Goal: Information Seeking & Learning: Learn about a topic

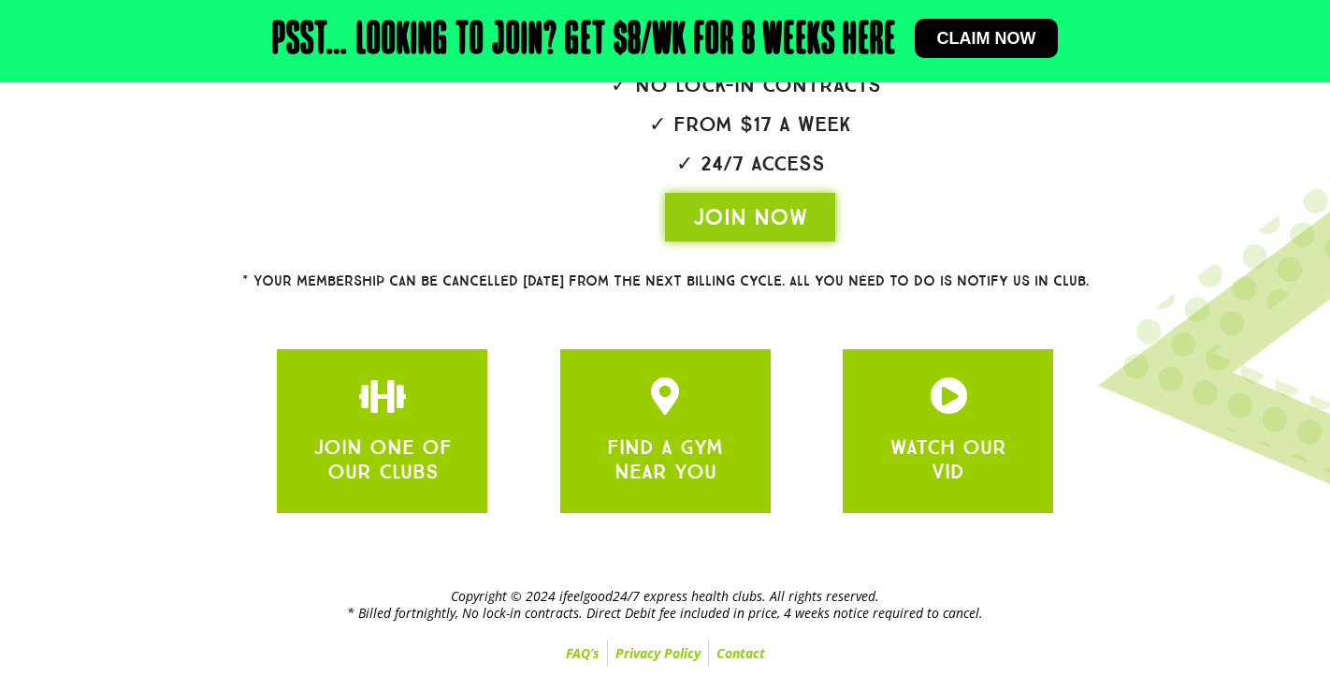
scroll to position [518, 0]
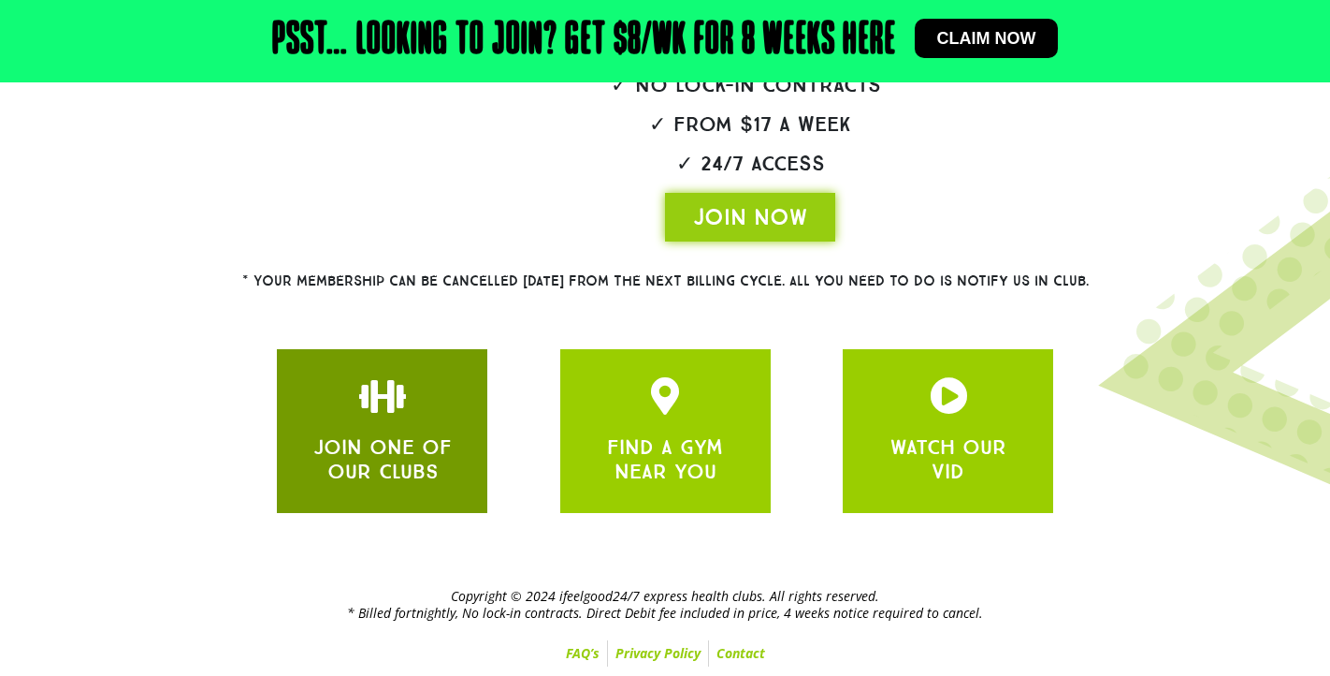
click at [397, 466] on link "JOIN ONE OF OUR CLUBS" at bounding box center [382, 459] width 138 height 50
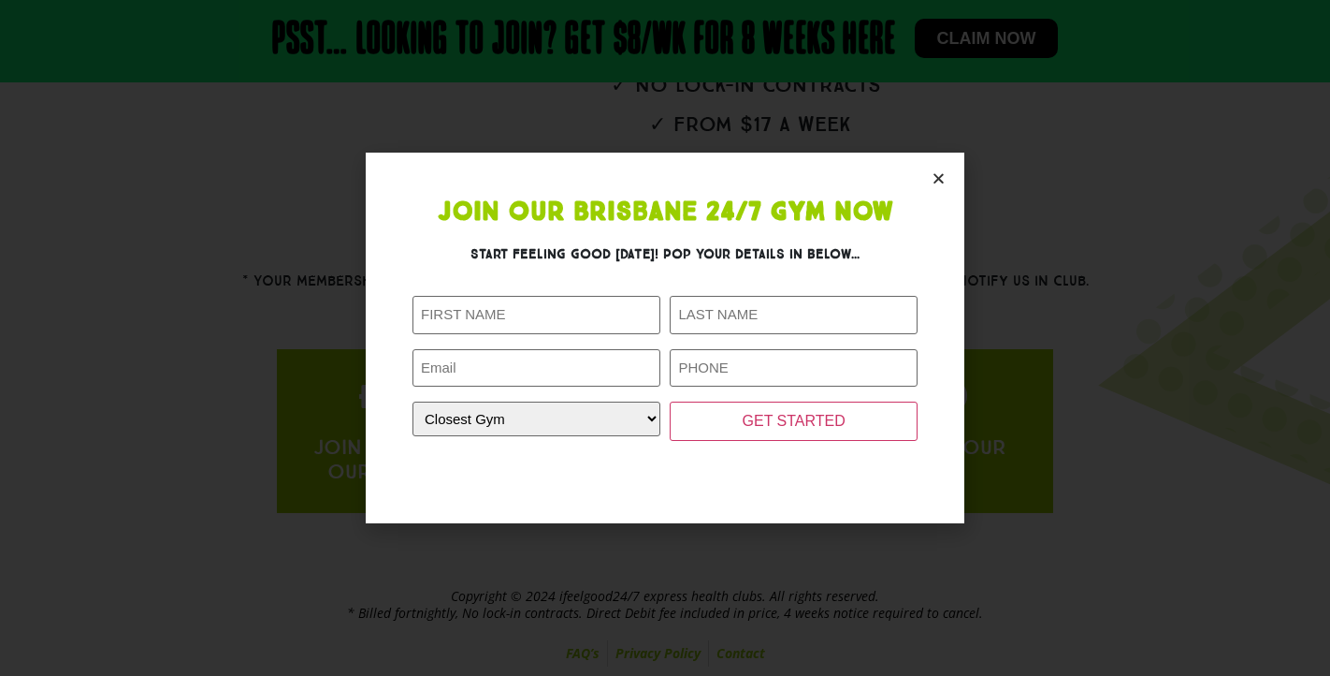
click at [936, 178] on icon "Close" at bounding box center [939, 178] width 14 height 14
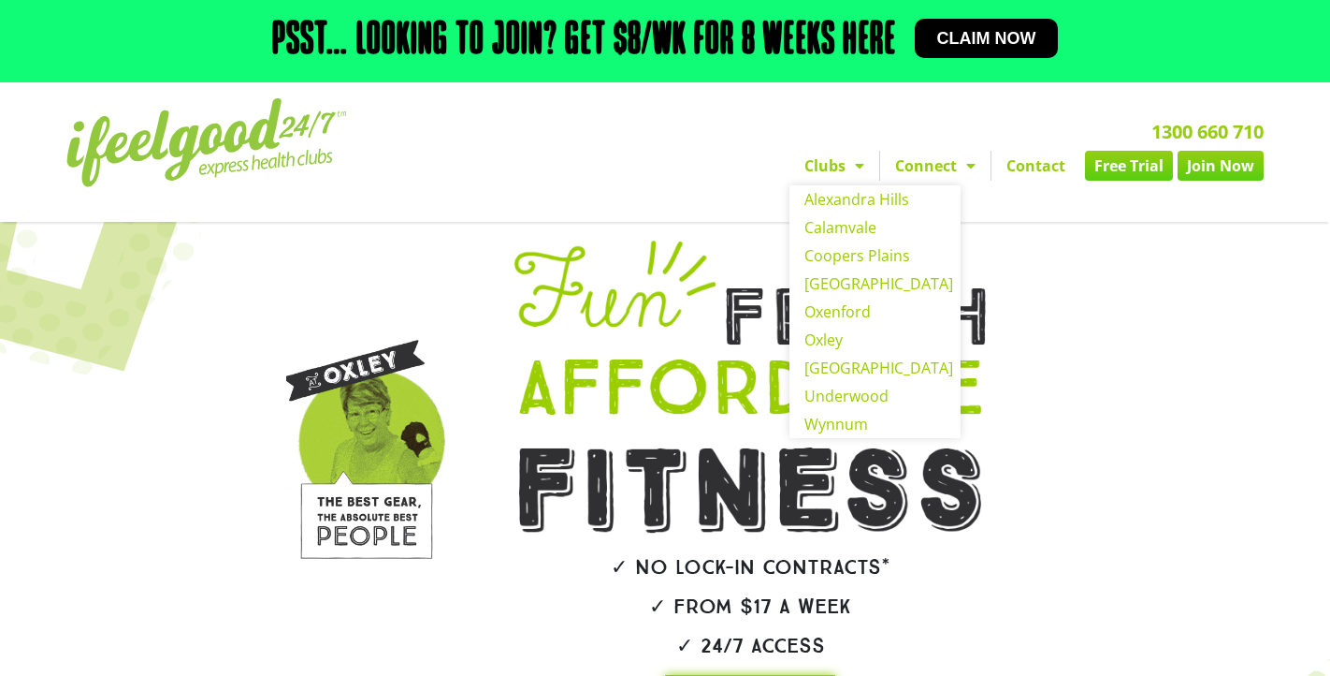
click at [825, 181] on link "Clubs" at bounding box center [835, 166] width 90 height 30
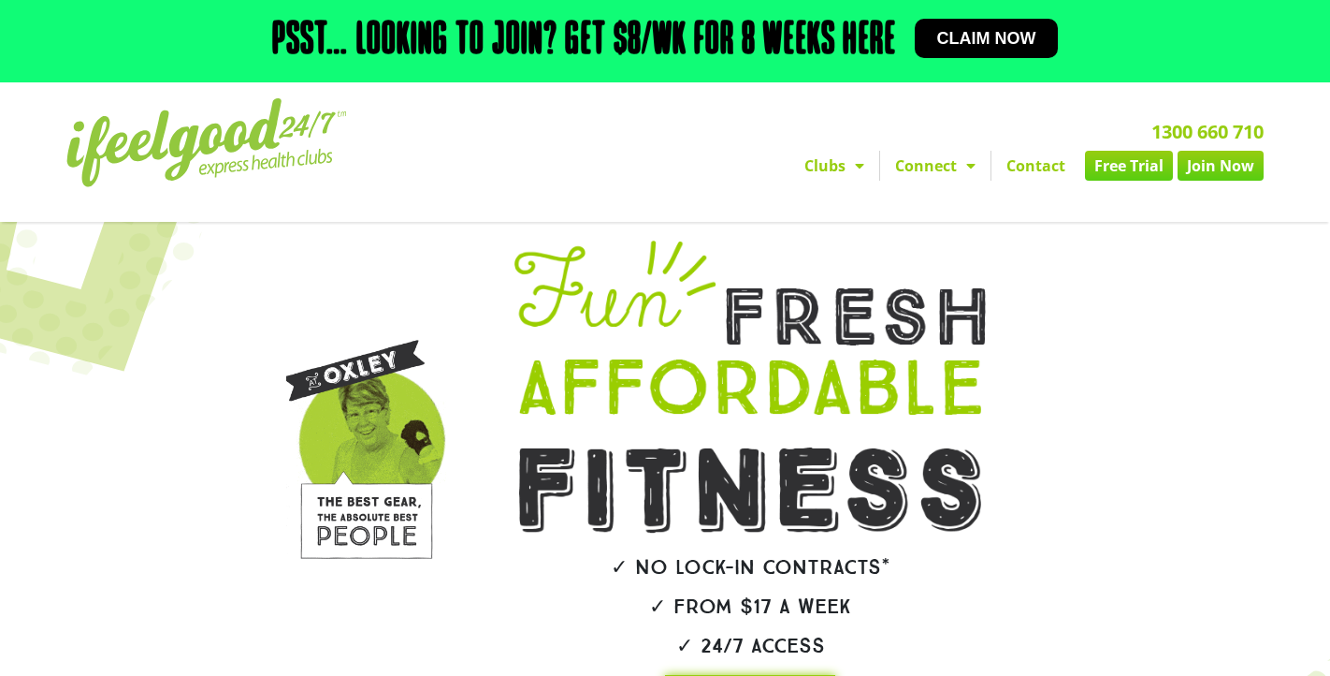
click at [823, 181] on link "Clubs" at bounding box center [835, 166] width 90 height 30
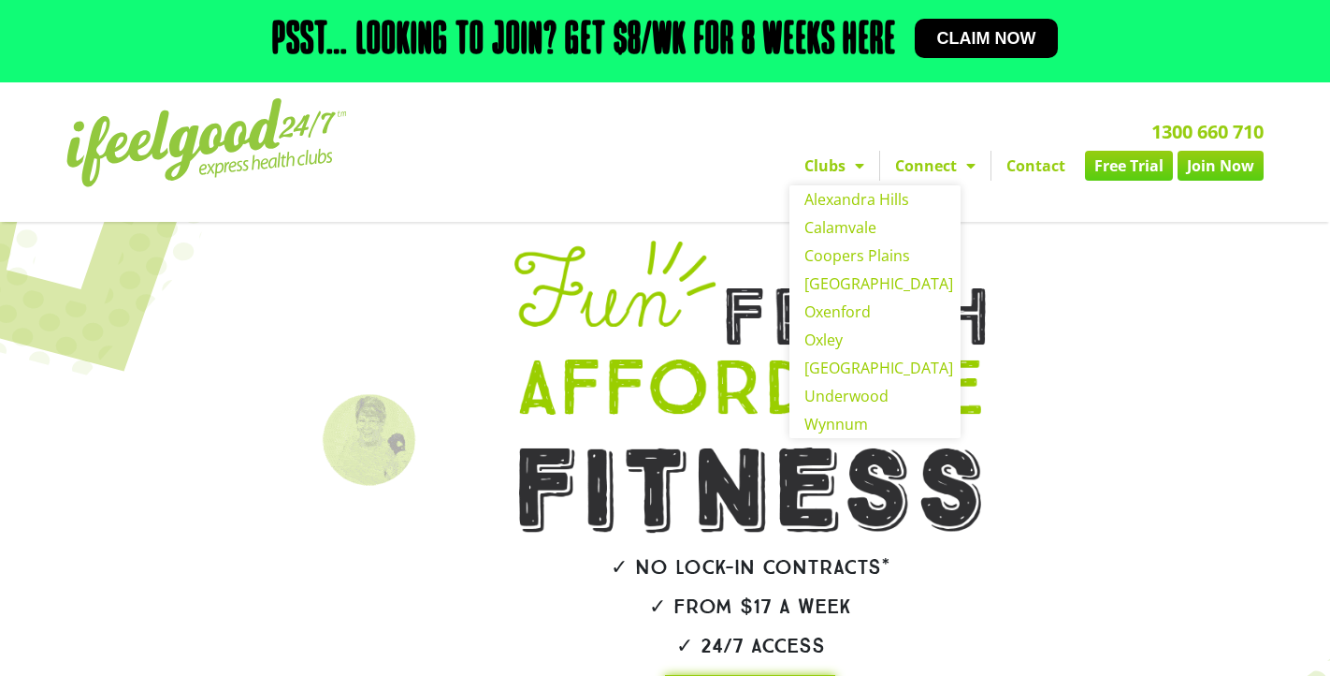
click at [986, 222] on section "Clubs Alexandra Hills Calamvale Coopers Plains Middle Park Oxenford Oxley Park …" at bounding box center [665, 151] width 1330 height 139
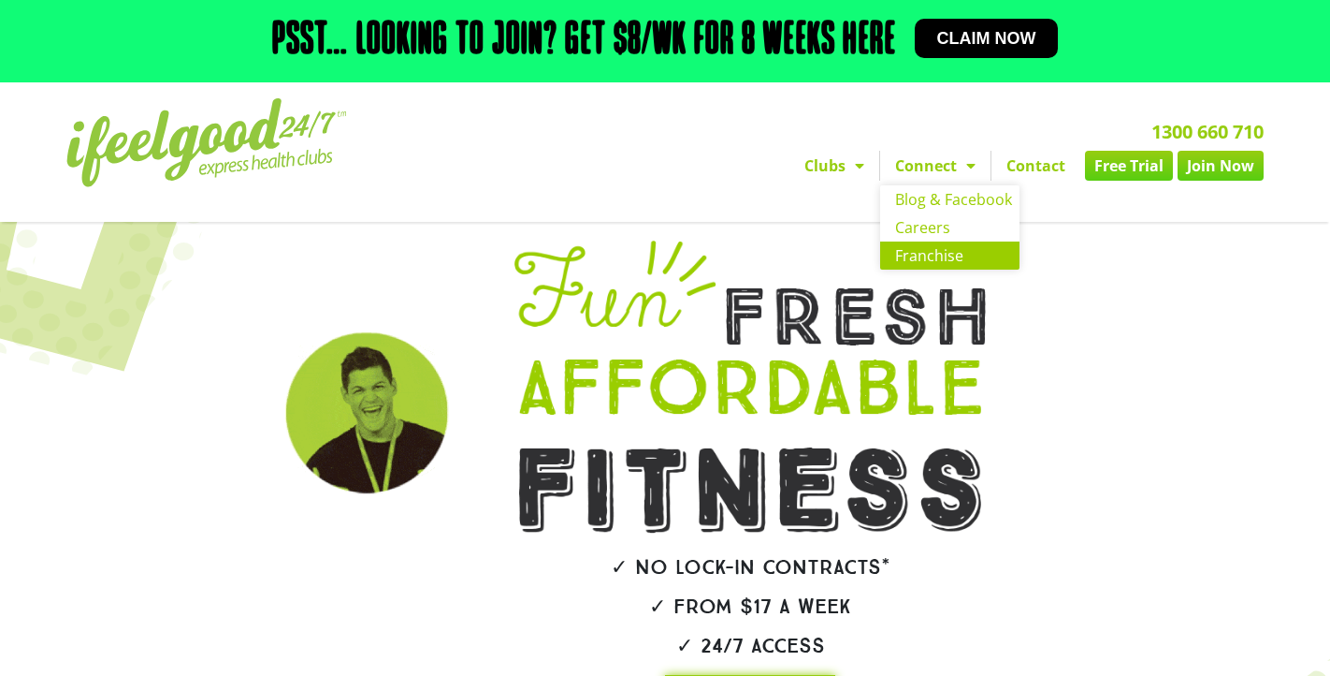
click at [929, 269] on link "Franchise" at bounding box center [949, 255] width 139 height 28
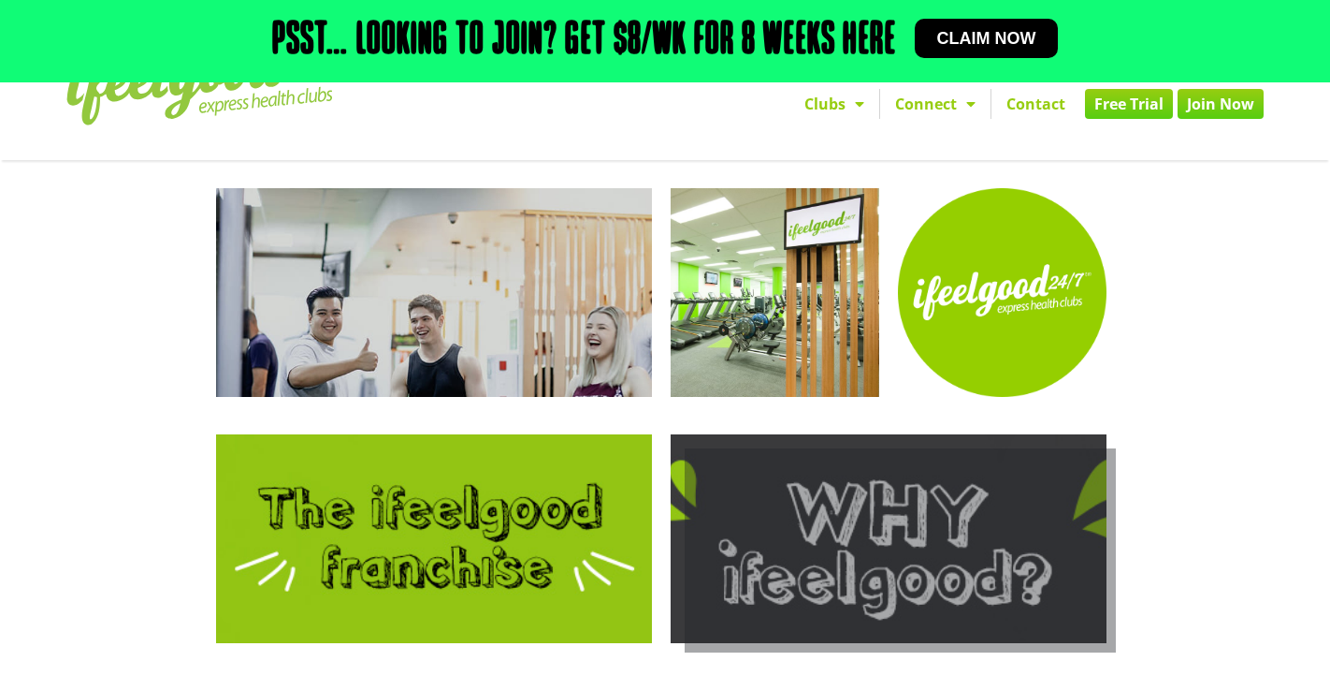
scroll to position [58, 0]
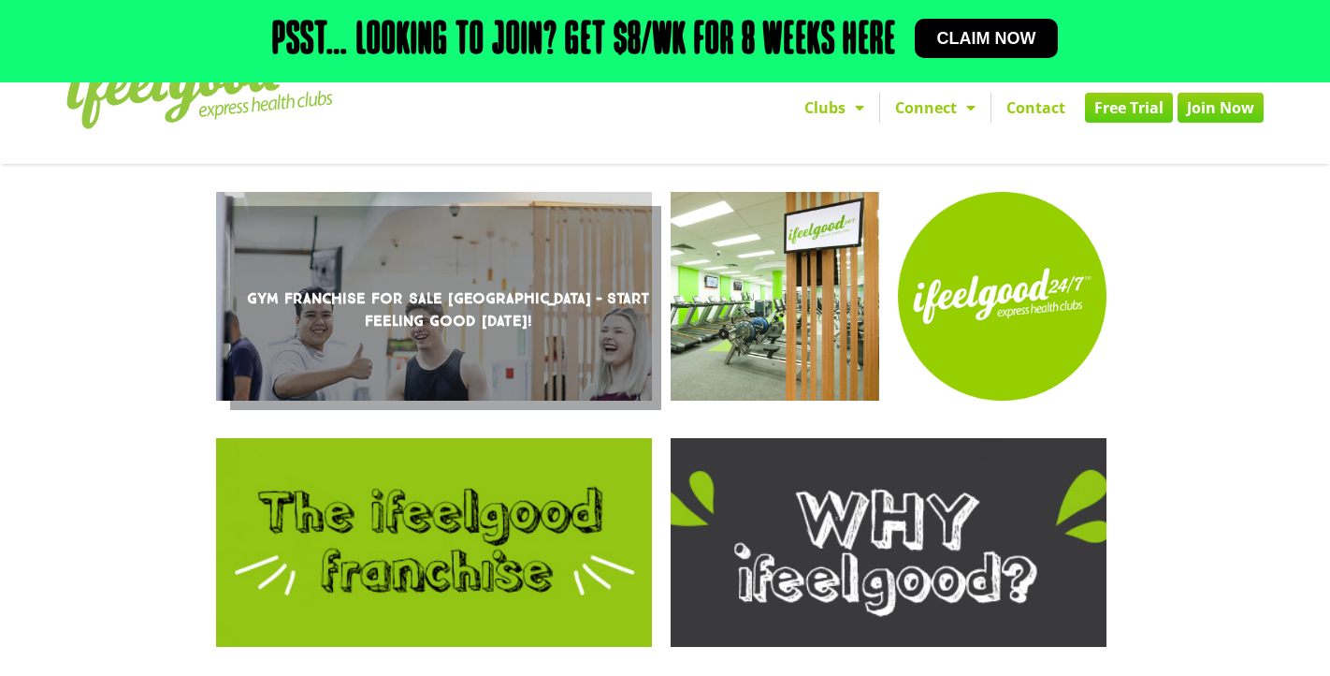
click at [490, 303] on link "Gym Franchise For Sale [GEOGRAPHIC_DATA] – Start Feeling Good [DATE]!" at bounding box center [434, 296] width 436 height 209
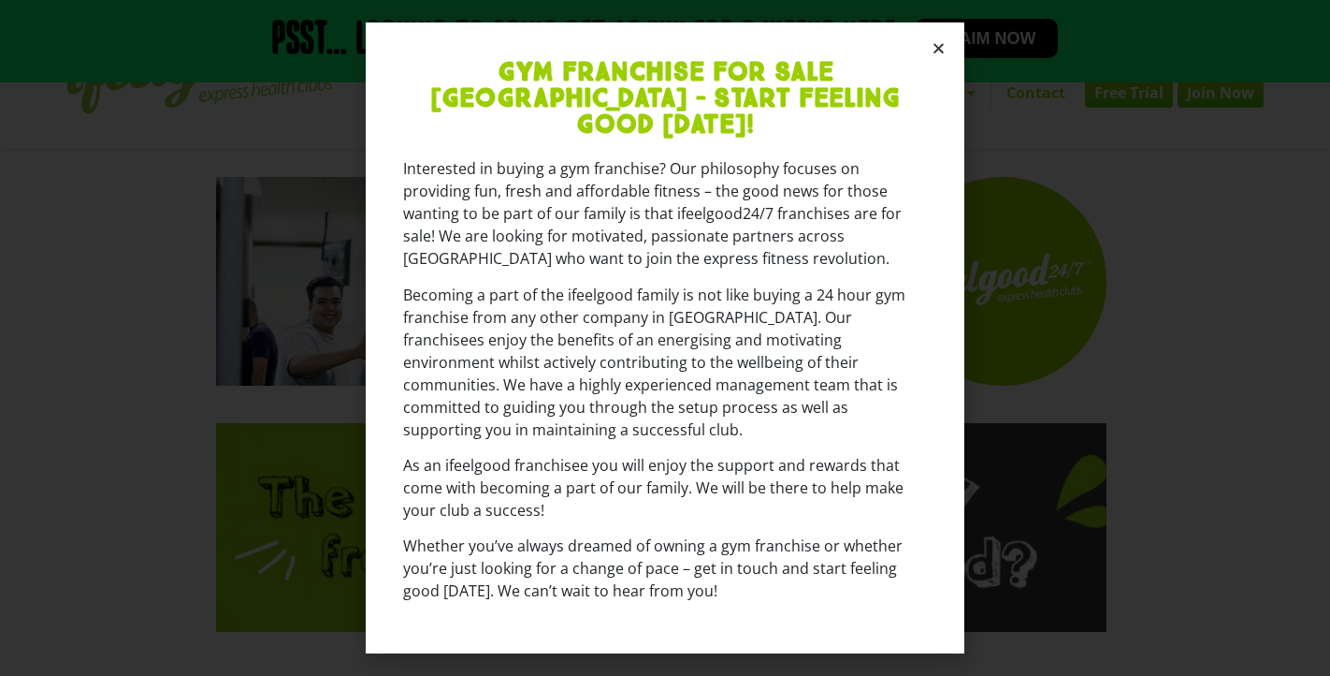
scroll to position [32, 0]
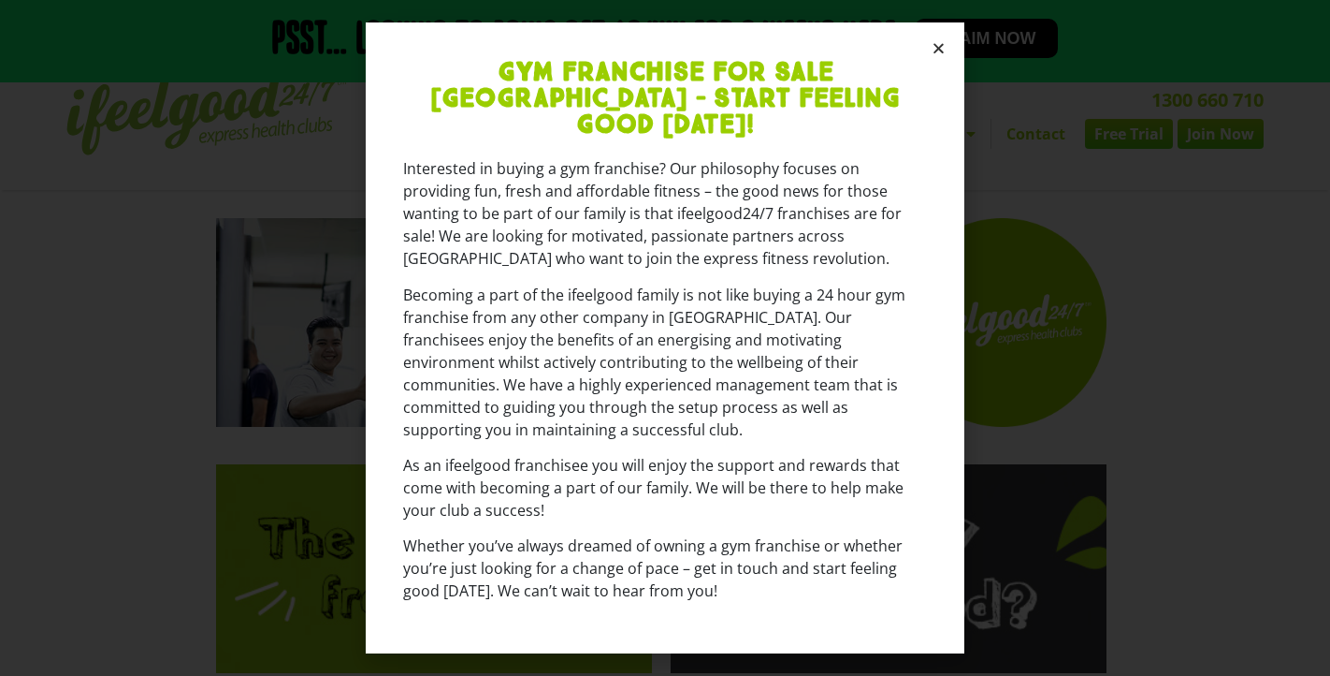
click at [935, 53] on section "Gym Franchise For Sale Brisbane – Start Feeling Good Today! Interested in buyin…" at bounding box center [665, 337] width 599 height 631
click at [936, 55] on icon "Close" at bounding box center [939, 48] width 14 height 14
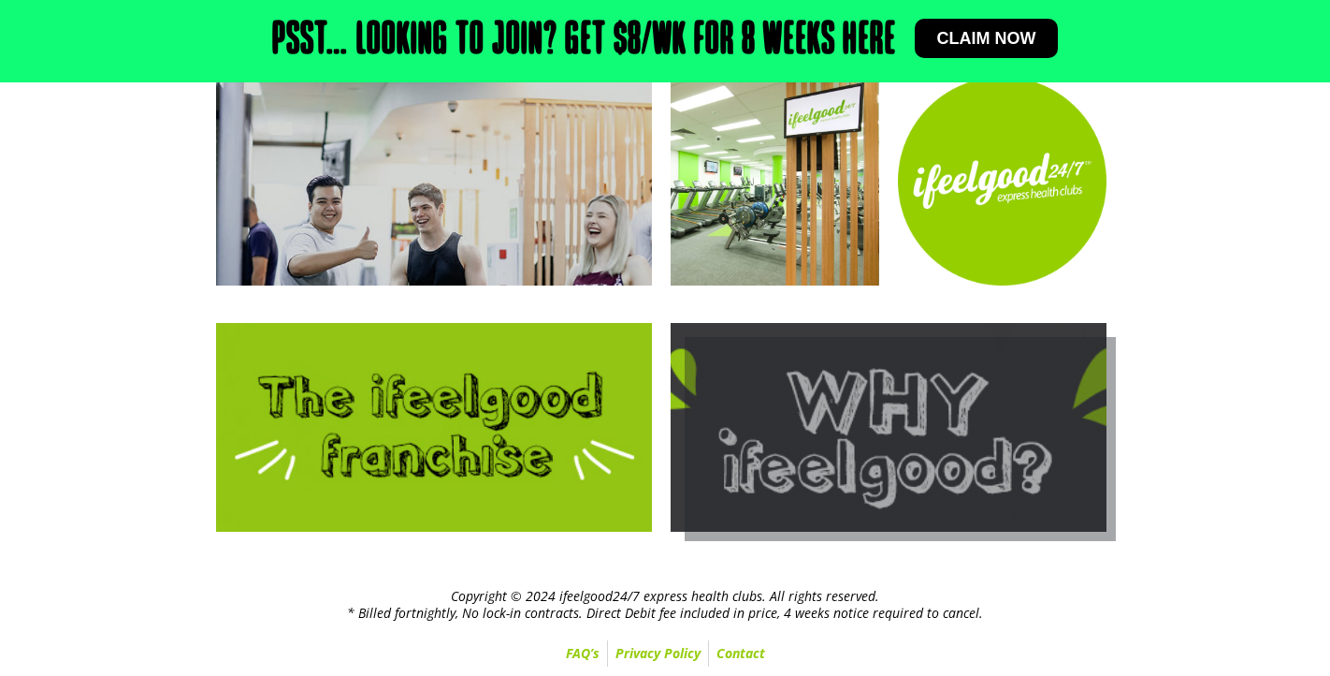
scroll to position [212, 0]
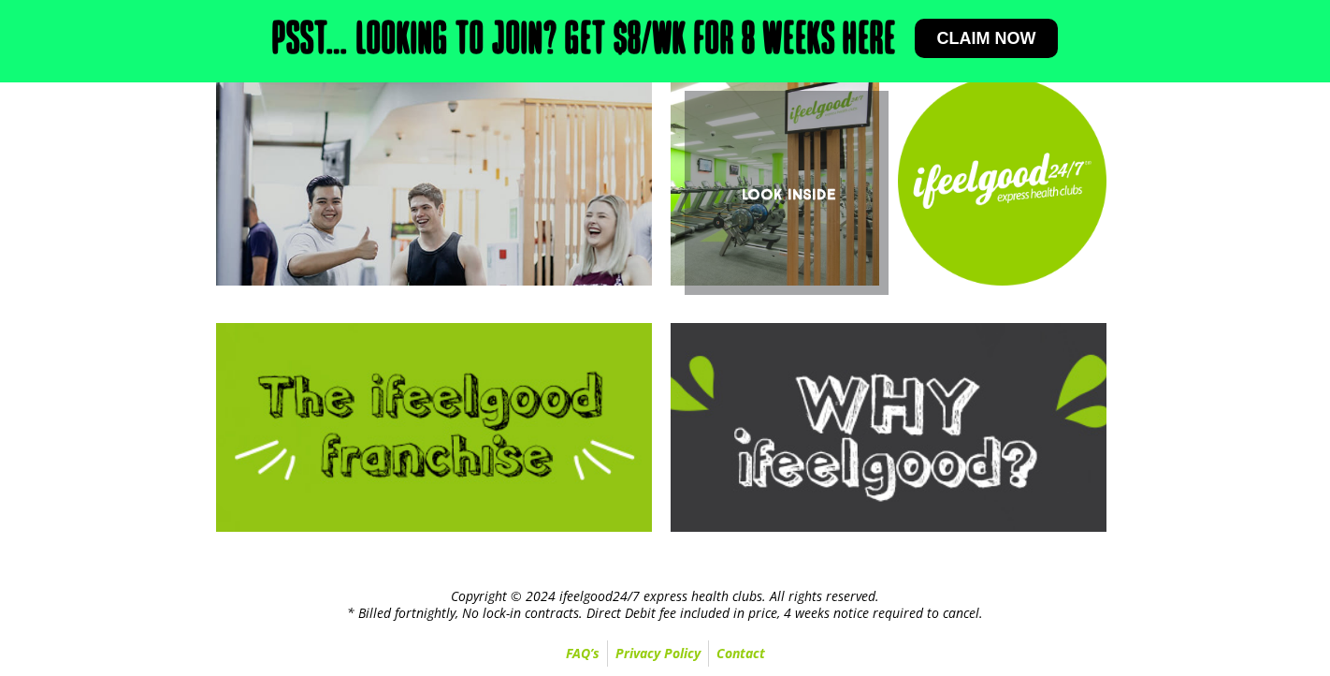
click at [770, 211] on link "Look Inside" at bounding box center [775, 181] width 209 height 209
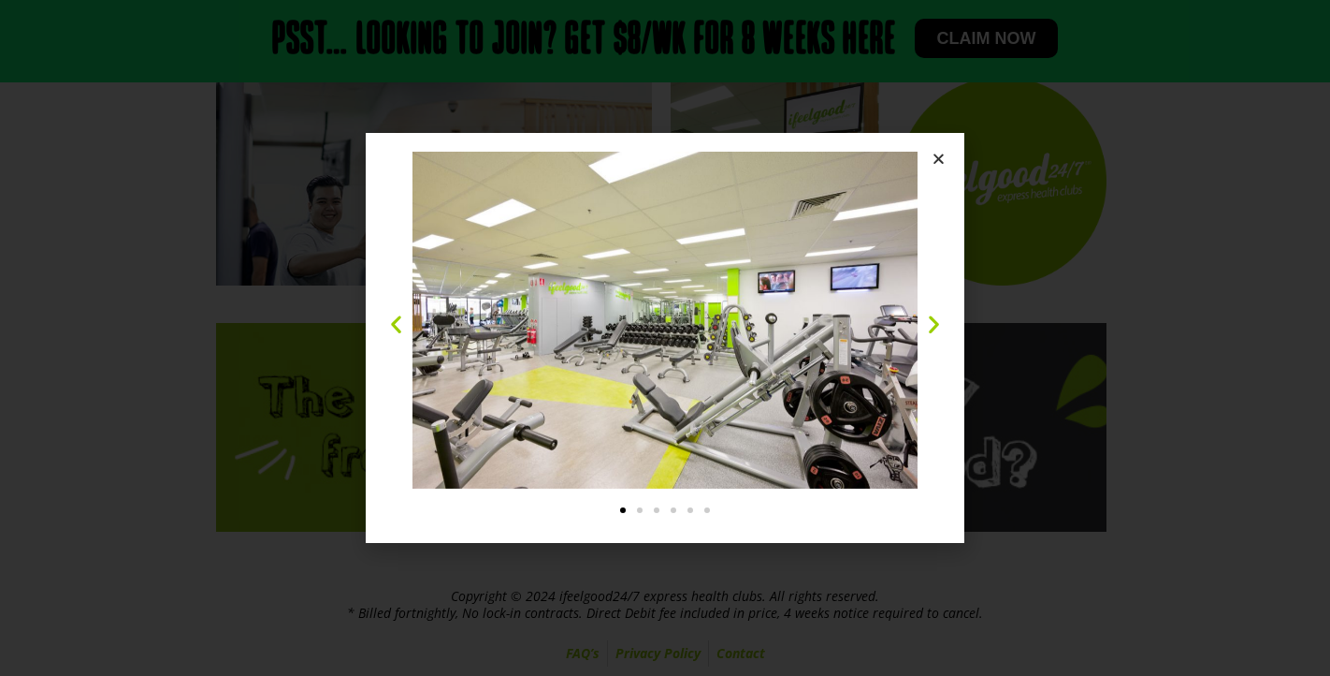
click at [930, 323] on icon "Next slide" at bounding box center [934, 323] width 23 height 23
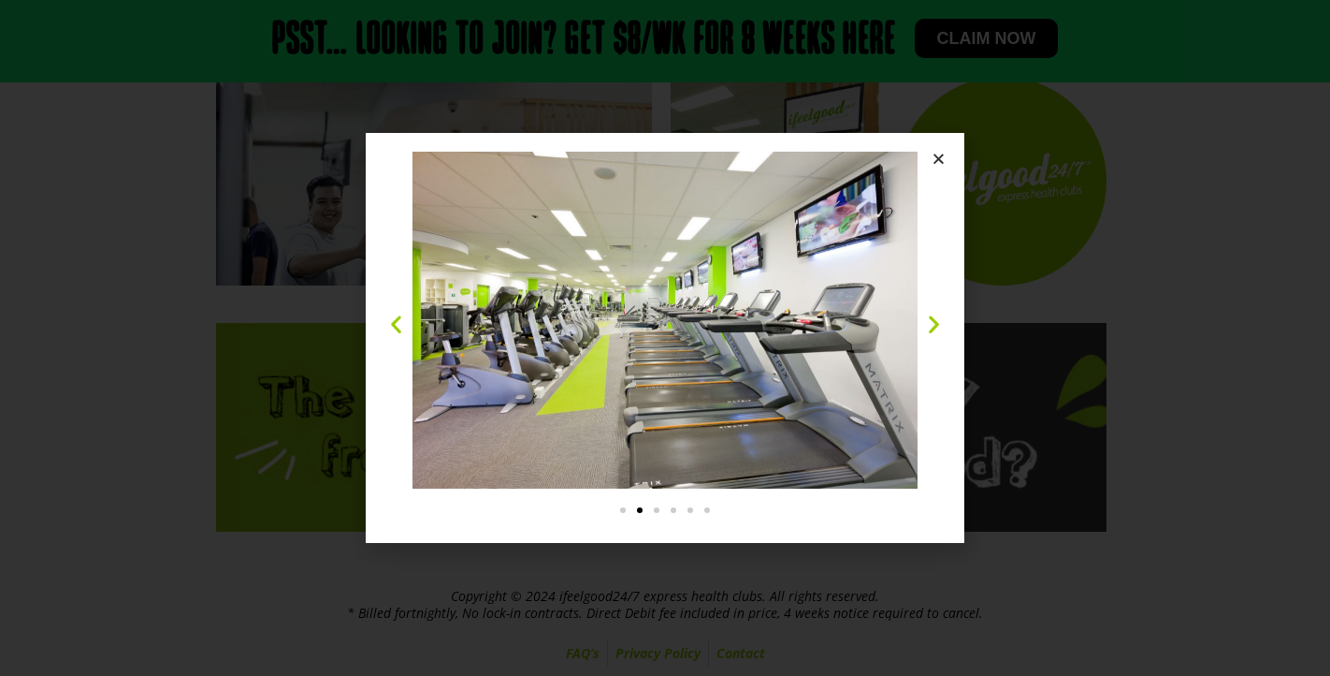
click at [930, 323] on icon "Next slide" at bounding box center [934, 323] width 23 height 23
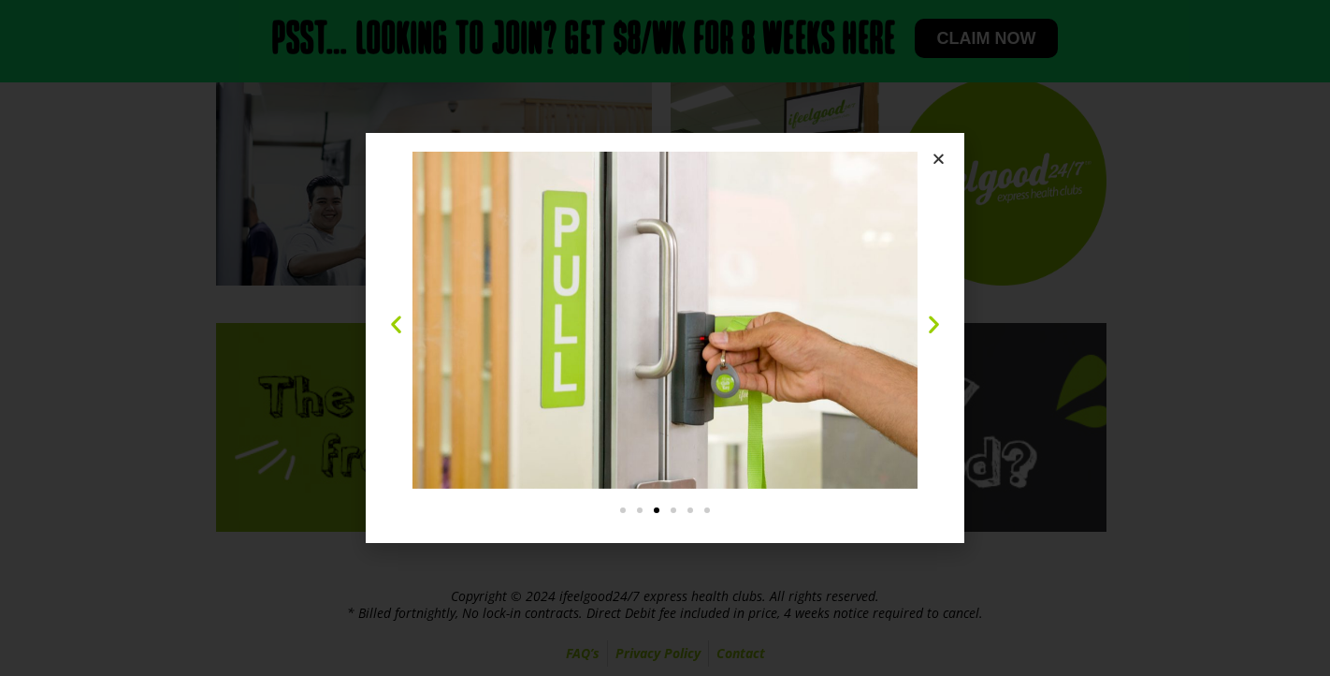
click at [930, 323] on icon "Next slide" at bounding box center [934, 323] width 23 height 23
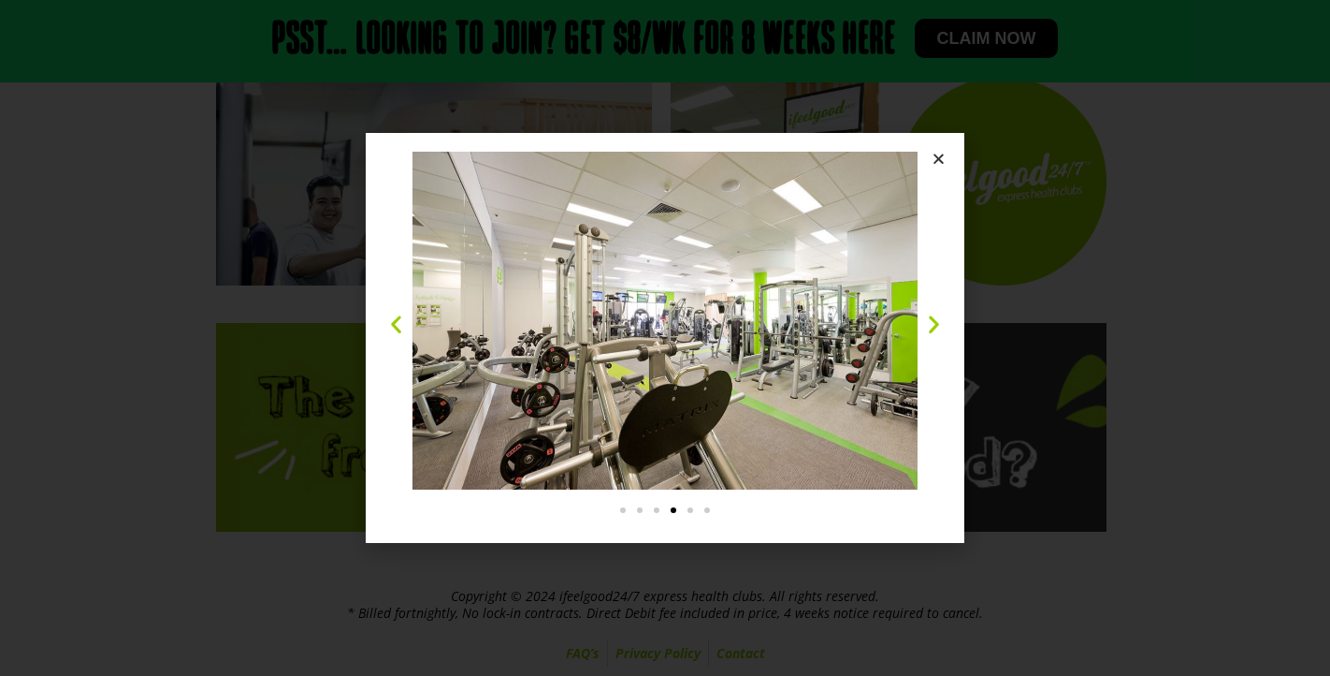
click at [930, 323] on icon "Next slide" at bounding box center [934, 323] width 23 height 23
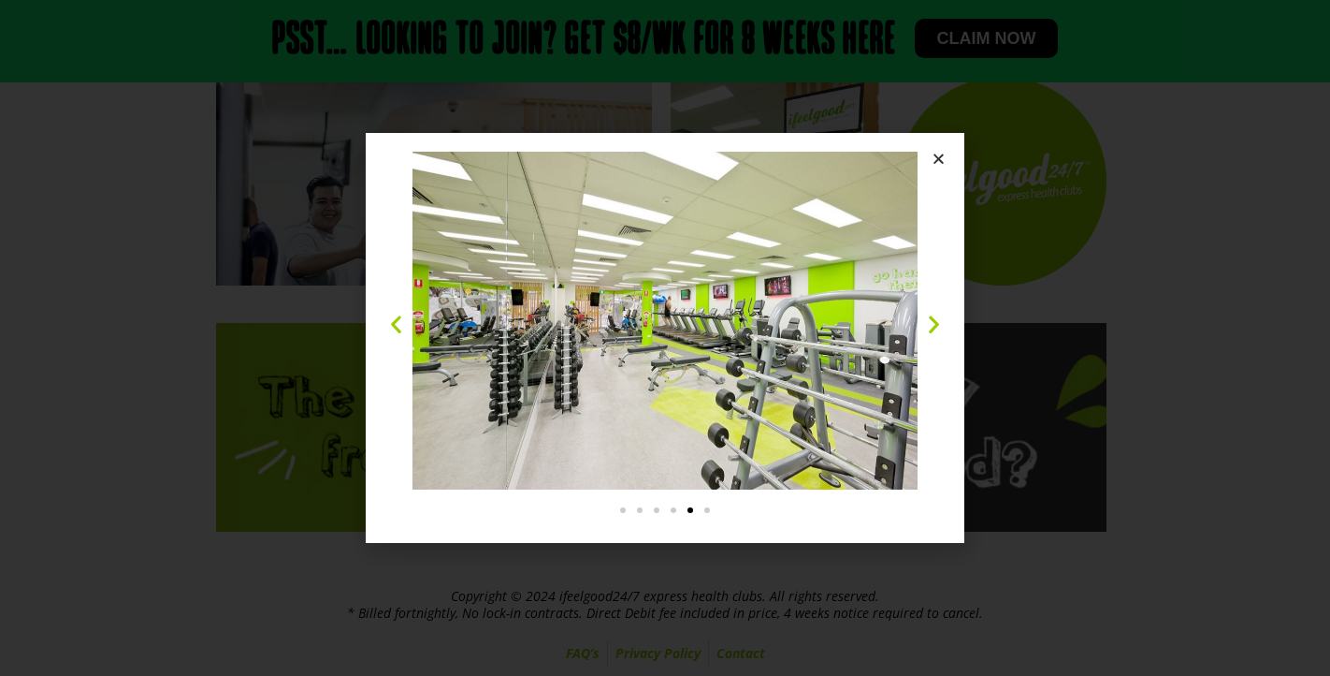
click at [931, 322] on icon "Next slide" at bounding box center [934, 323] width 23 height 23
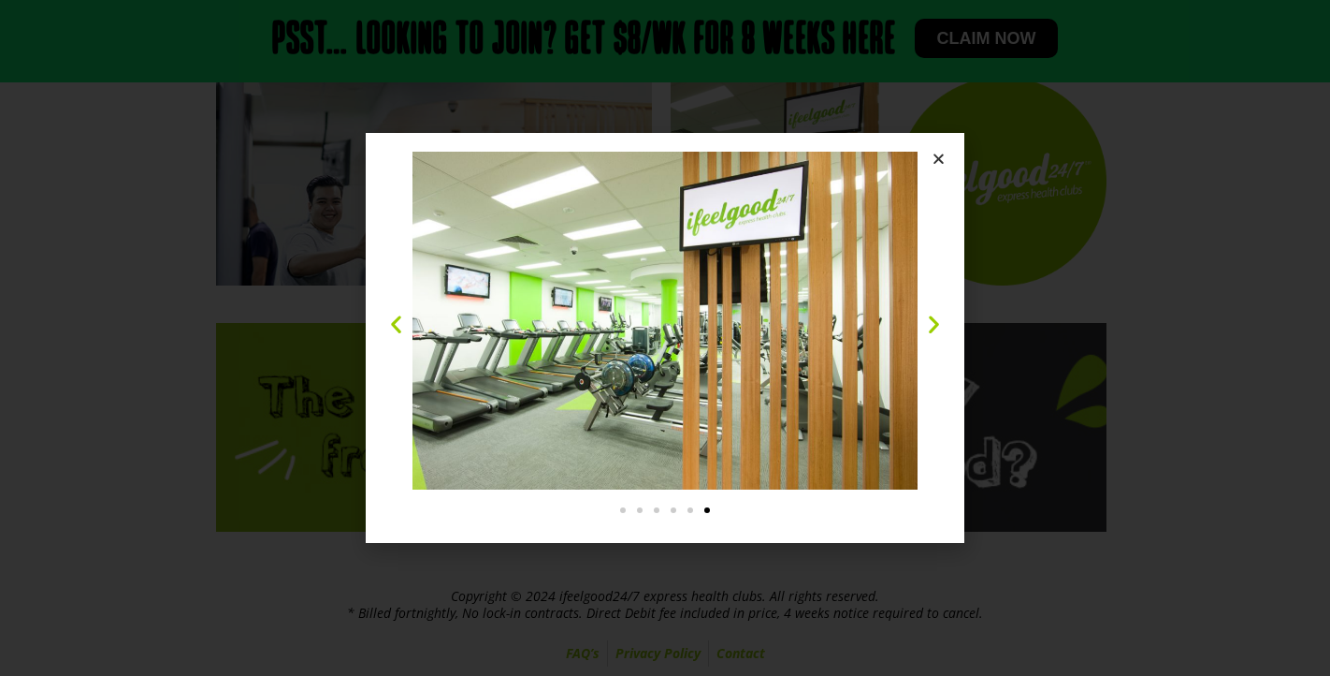
click at [926, 320] on icon "Next slide" at bounding box center [934, 323] width 23 height 23
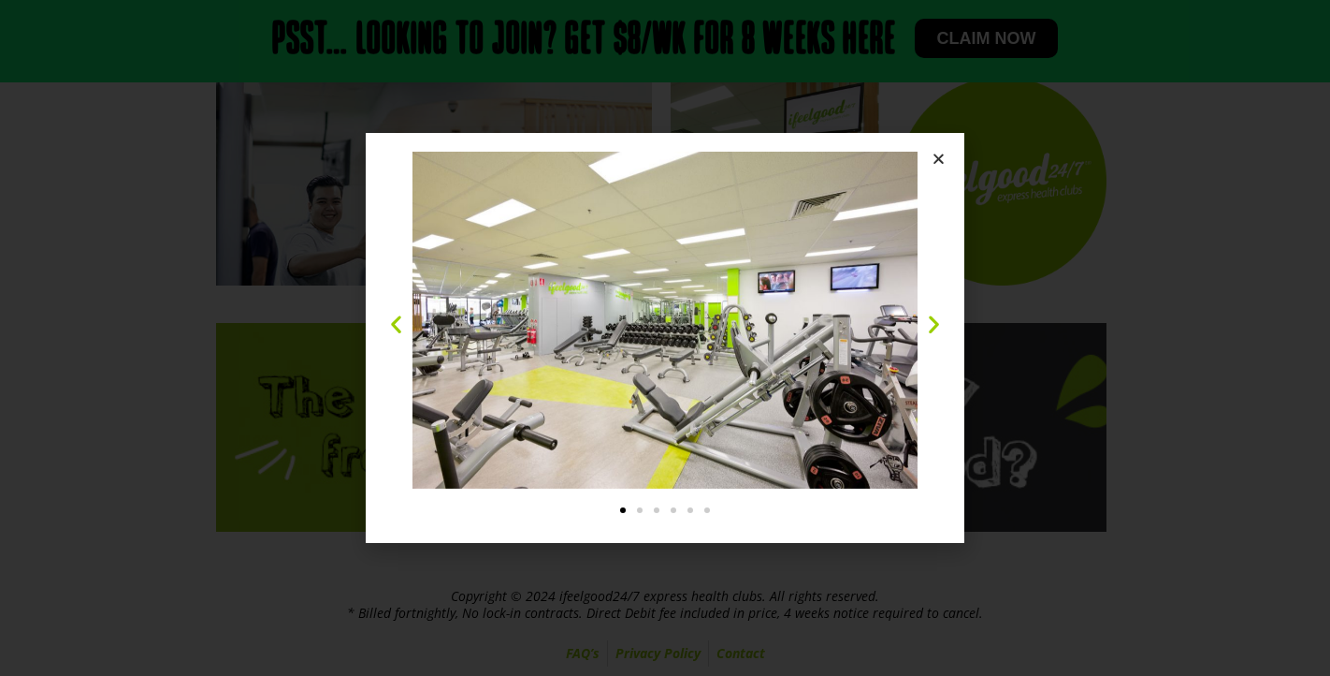
click at [926, 320] on icon "Next slide" at bounding box center [934, 323] width 23 height 23
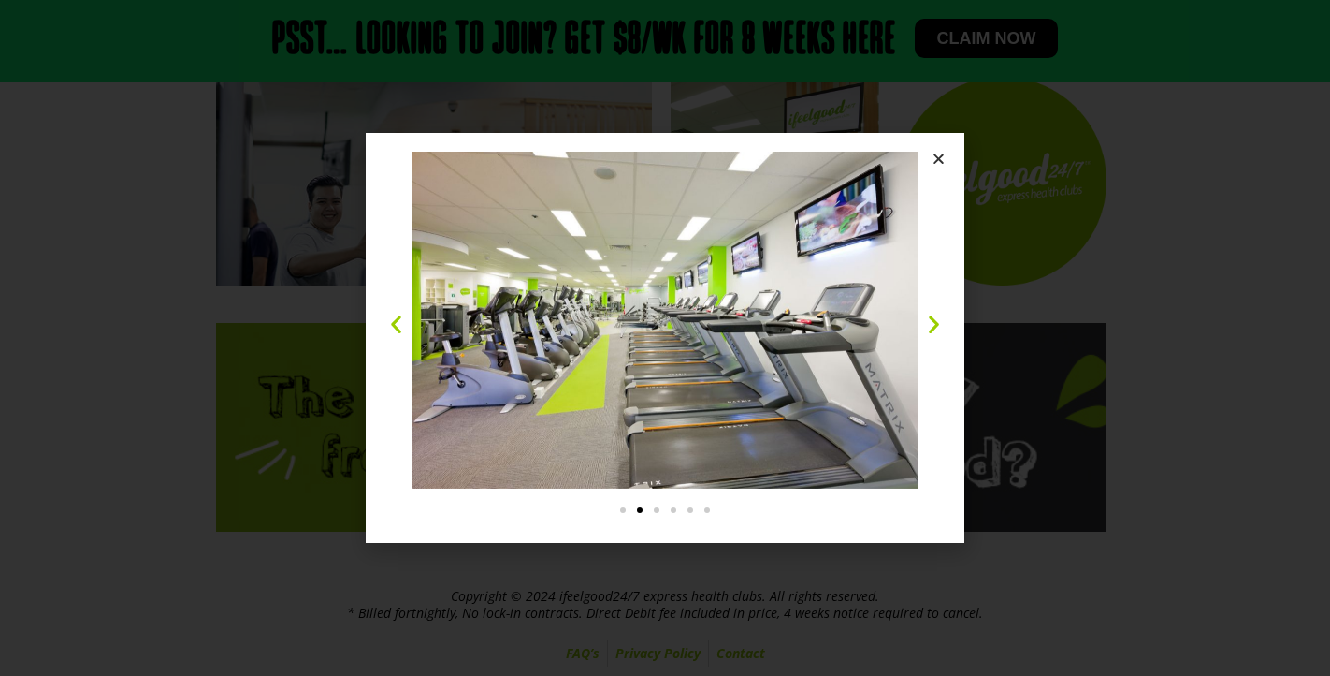
click at [936, 162] on icon "Close" at bounding box center [939, 159] width 14 height 14
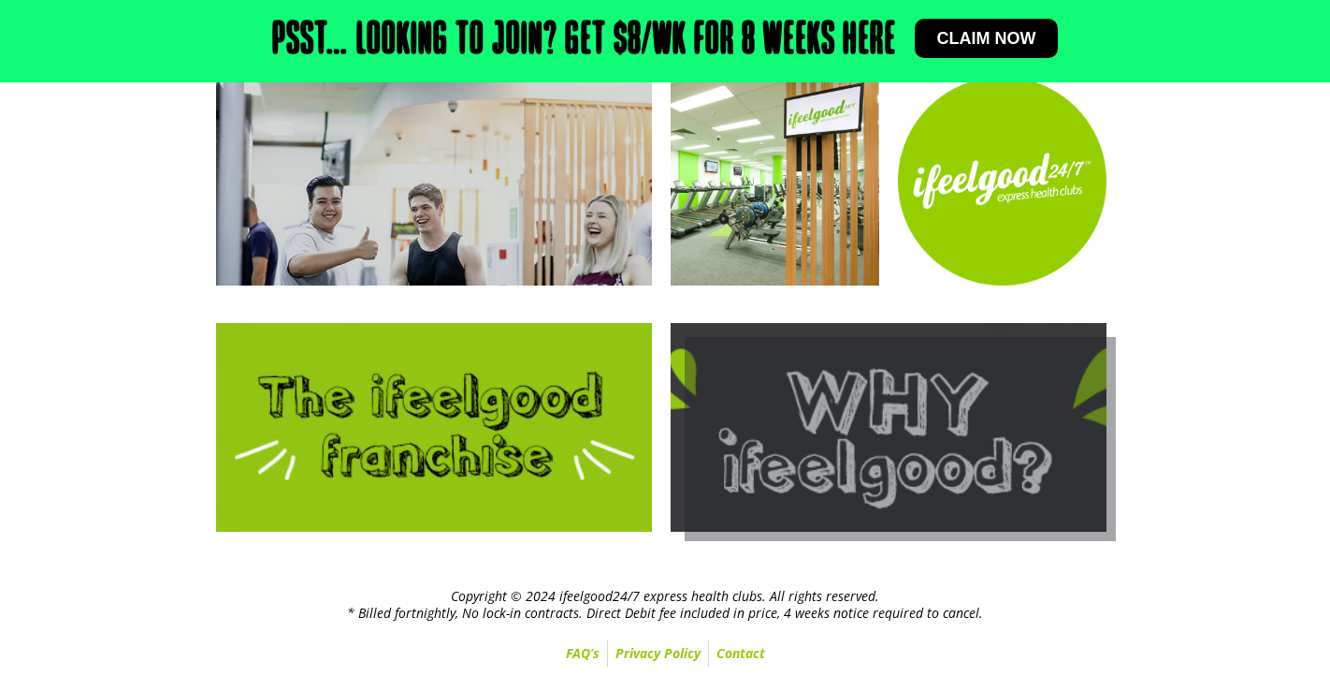
click at [887, 421] on link at bounding box center [889, 427] width 436 height 209
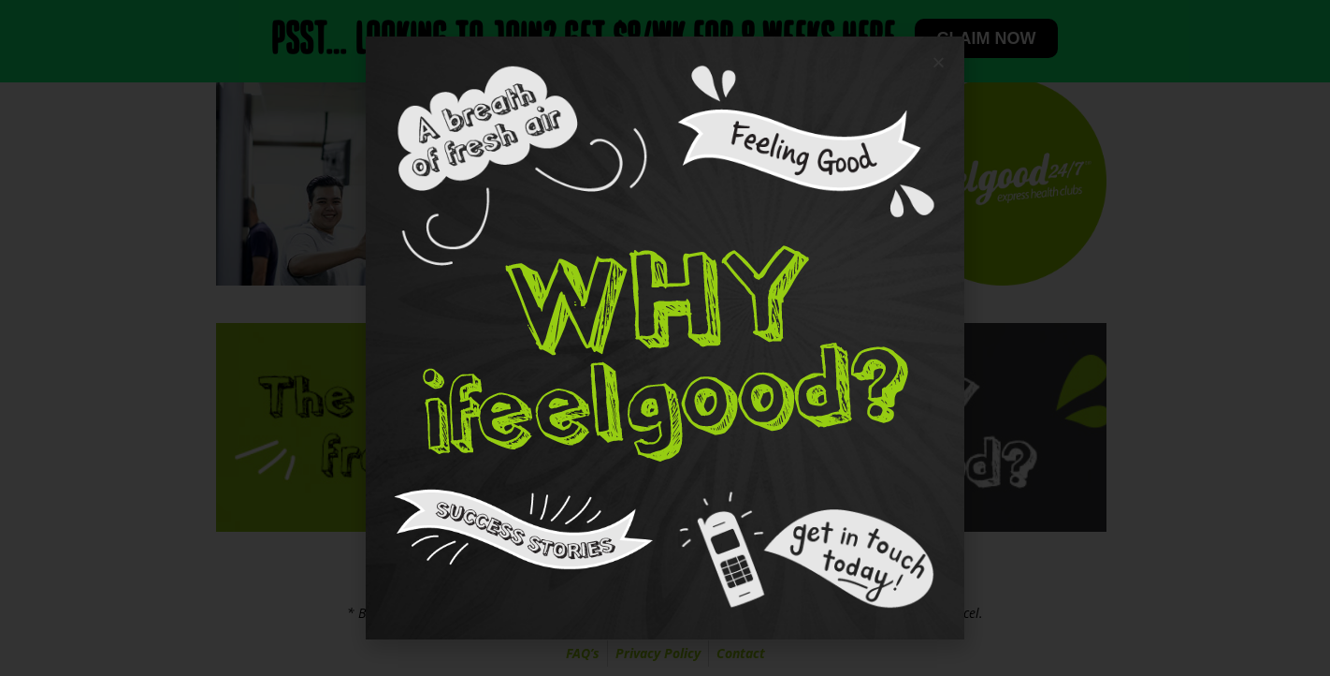
click at [605, 531] on img at bounding box center [525, 529] width 262 height 84
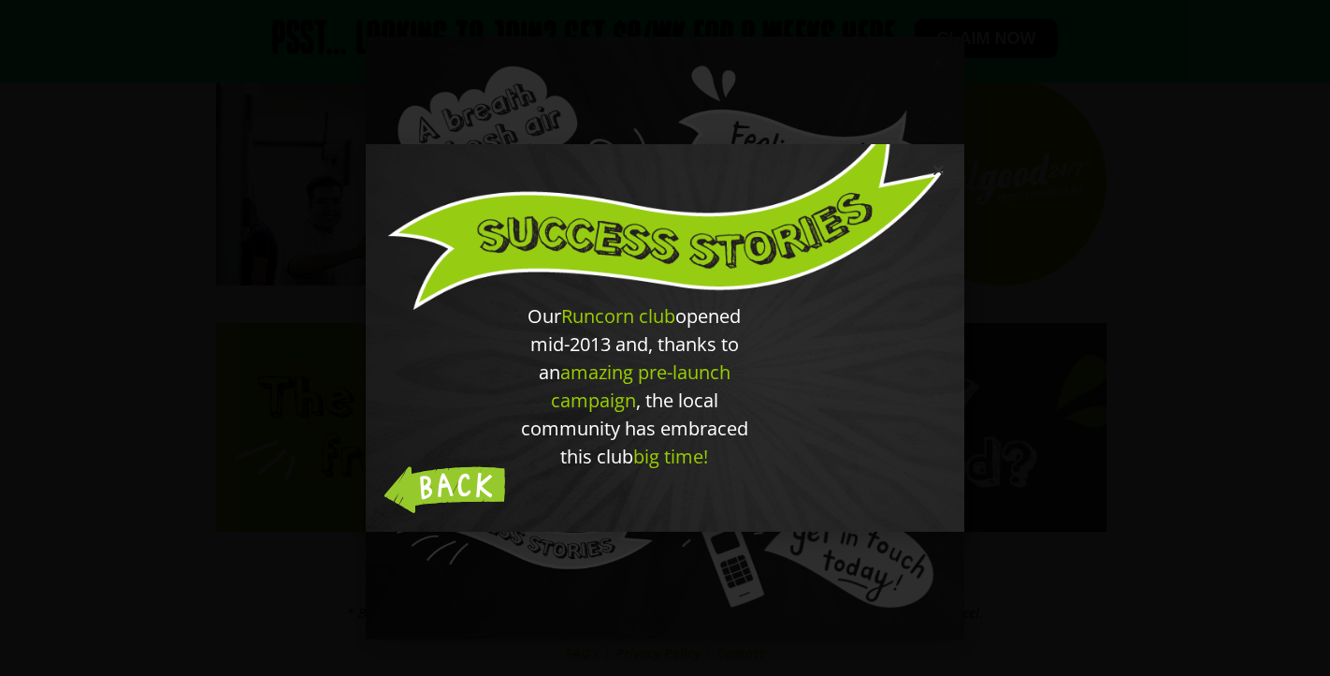
click at [444, 484] on img at bounding box center [445, 489] width 121 height 47
click at [1063, 417] on div "Our Runcorn club opened mid-2013 and, thanks to an amazing pre-launch campaign …" at bounding box center [665, 338] width 1330 height 676
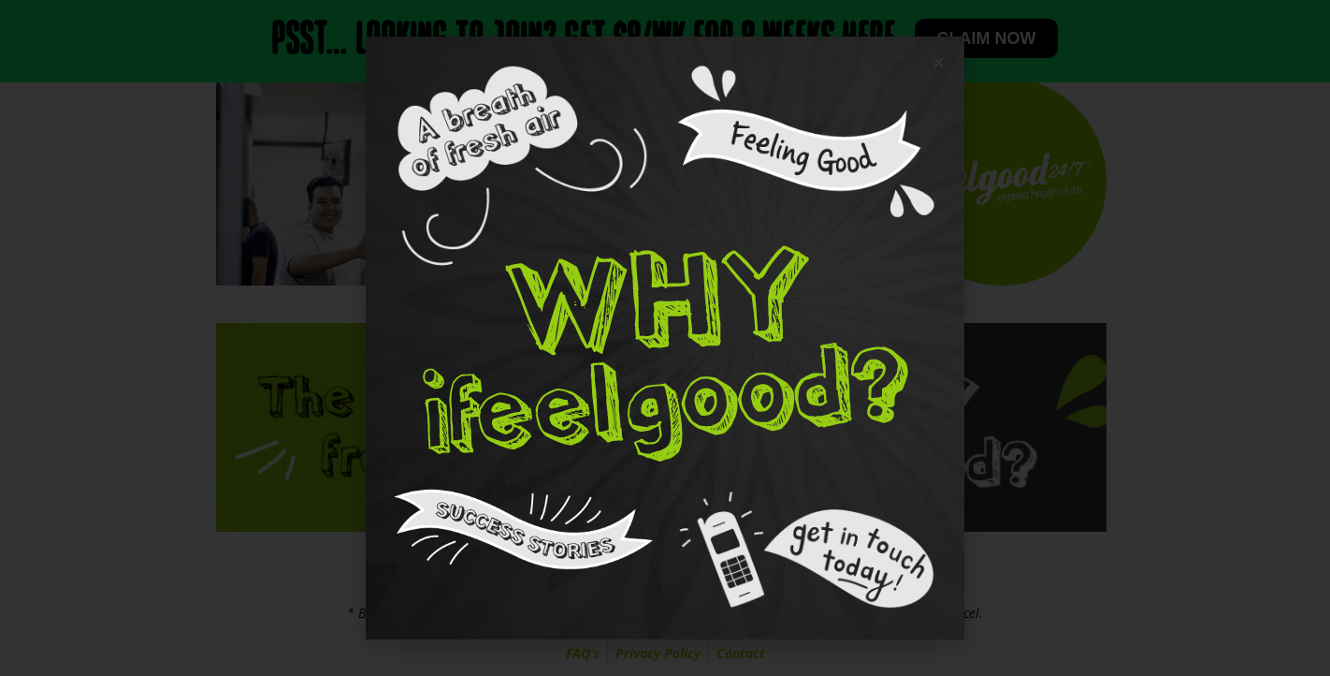
click at [486, 124] on img at bounding box center [525, 168] width 262 height 206
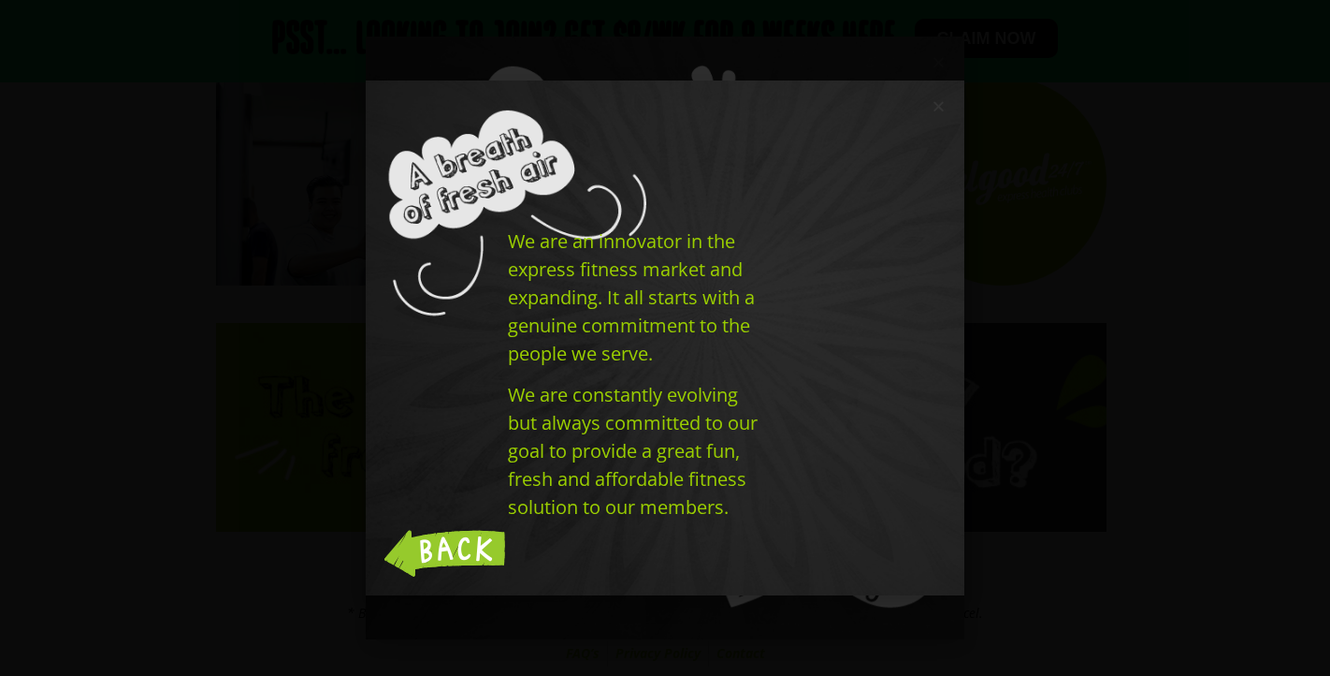
click at [468, 552] on img at bounding box center [445, 553] width 121 height 47
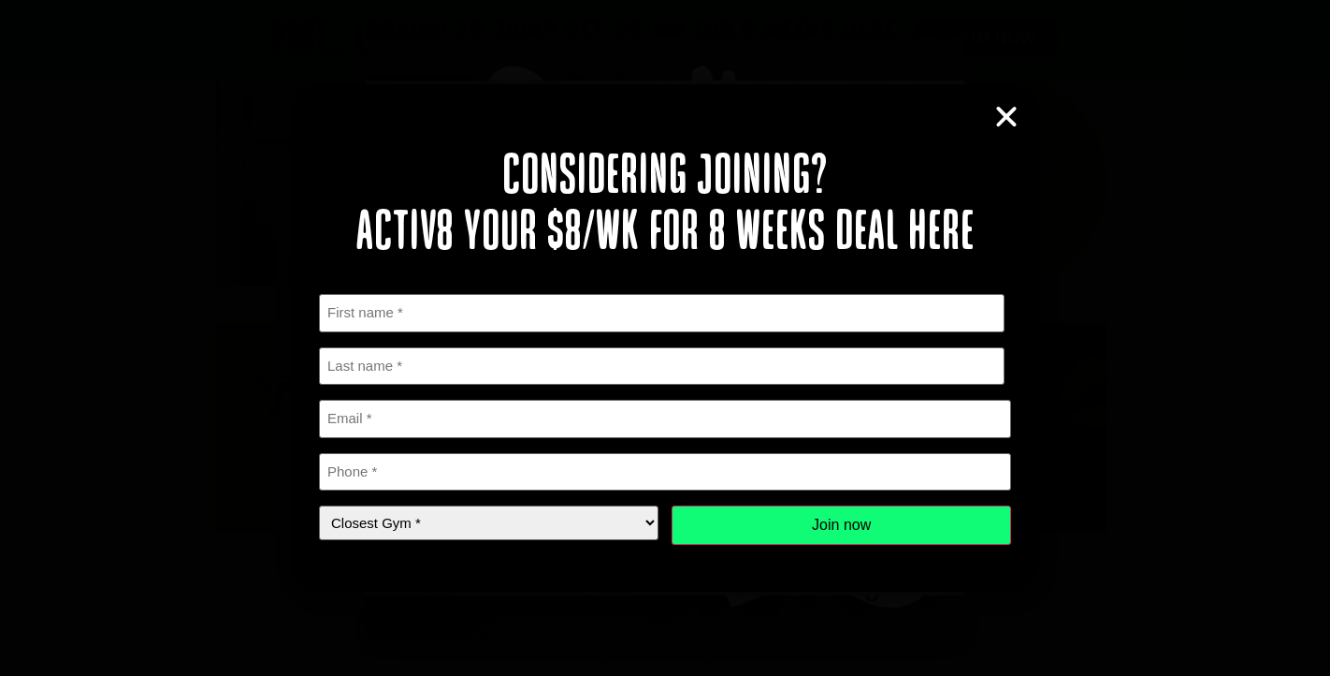
click at [1004, 119] on icon "Close" at bounding box center [1007, 117] width 28 height 28
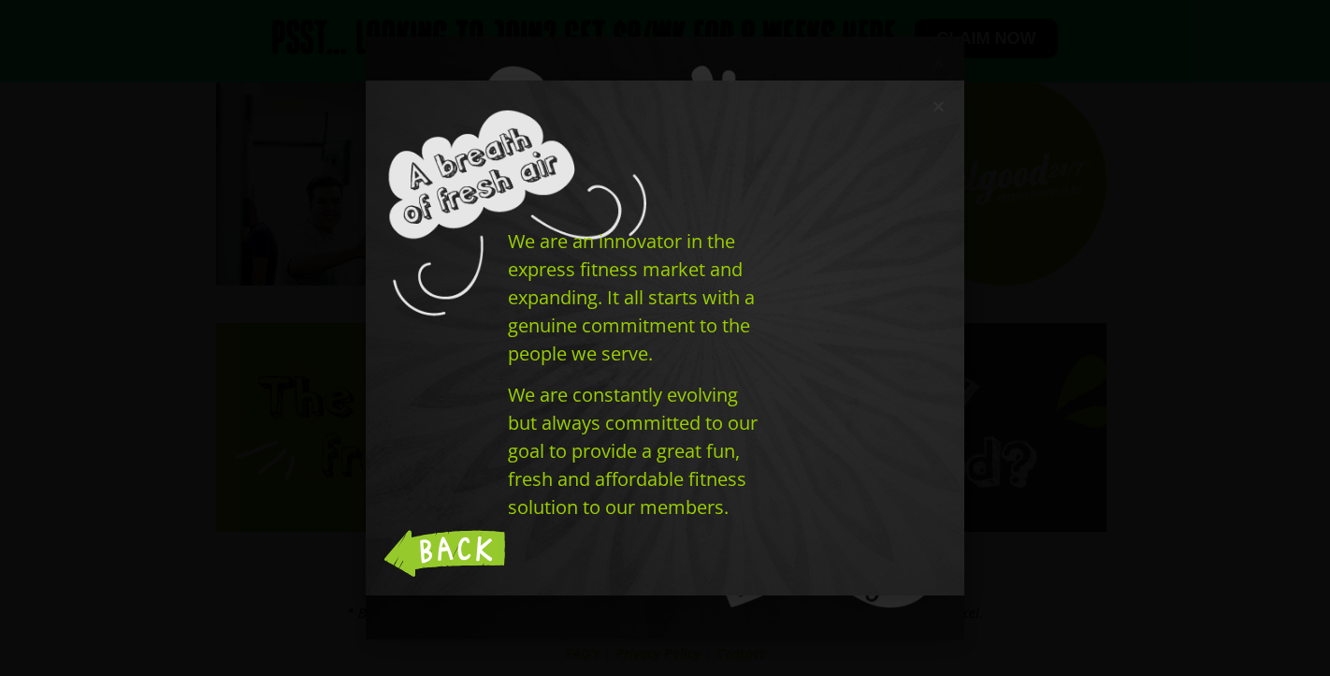
click at [938, 109] on icon "Close" at bounding box center [939, 106] width 14 height 14
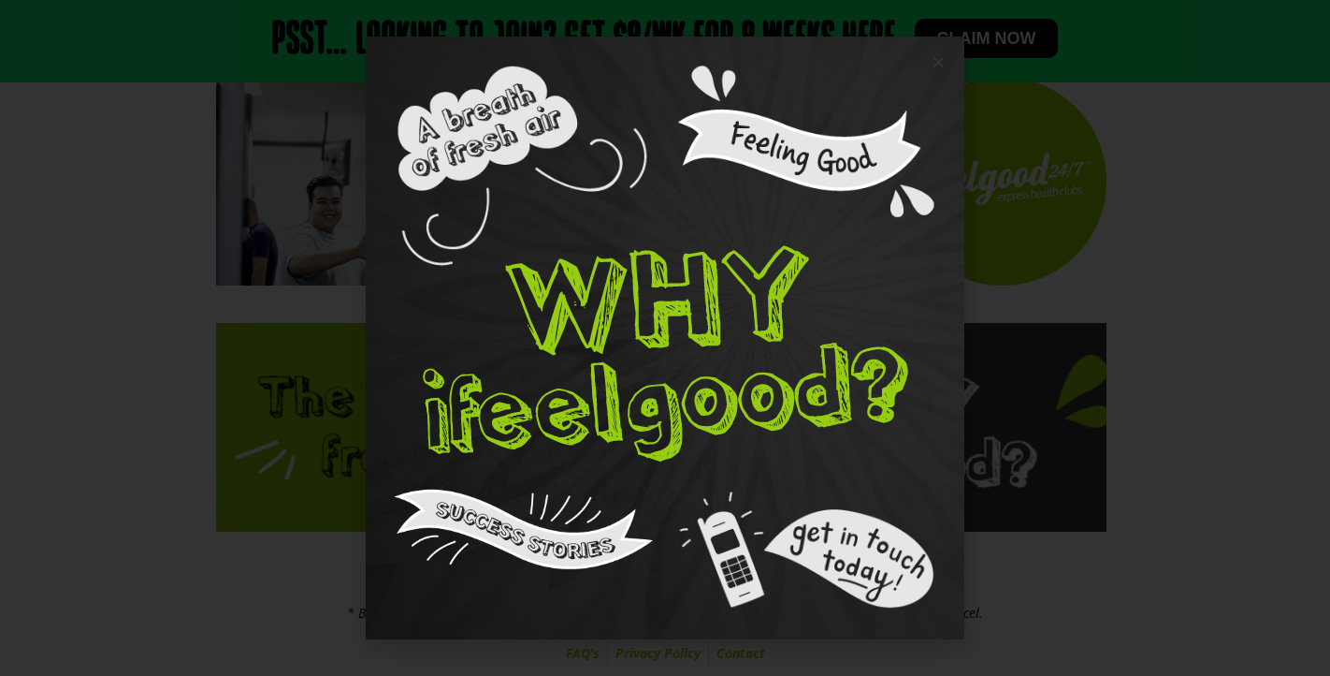
click at [938, 66] on icon "Close" at bounding box center [939, 62] width 14 height 14
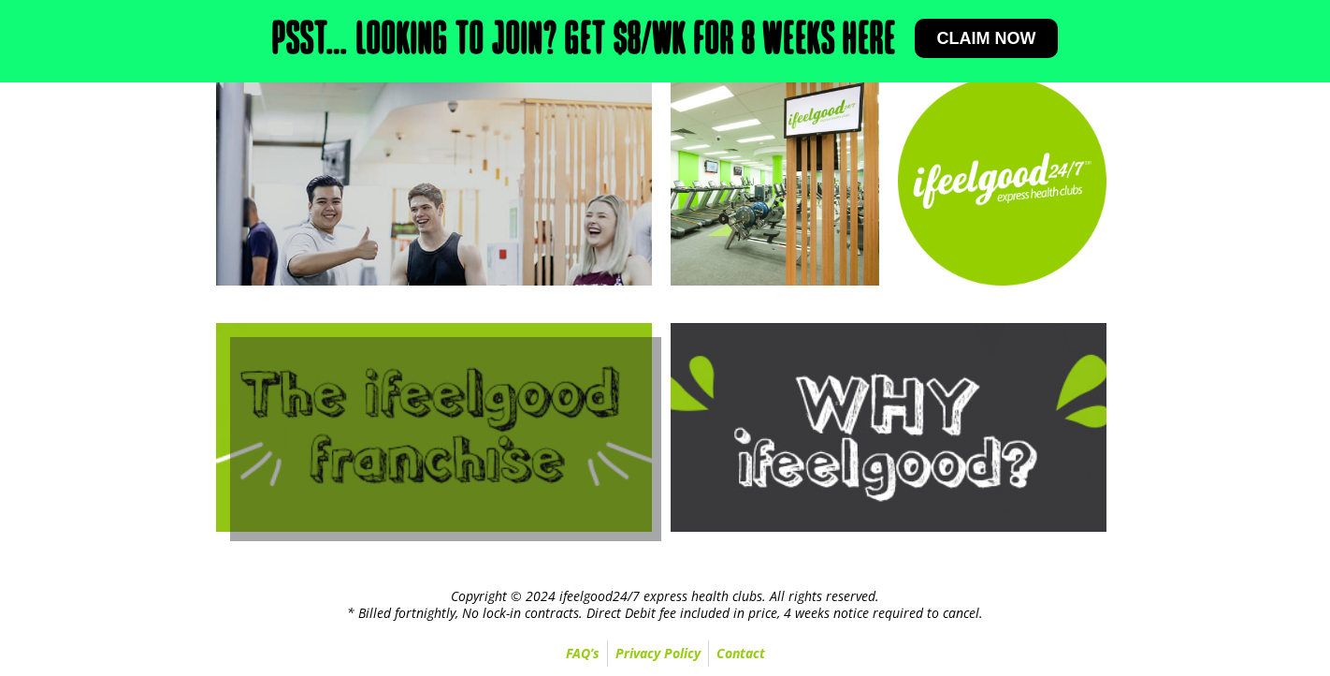
click at [461, 415] on link at bounding box center [434, 427] width 436 height 209
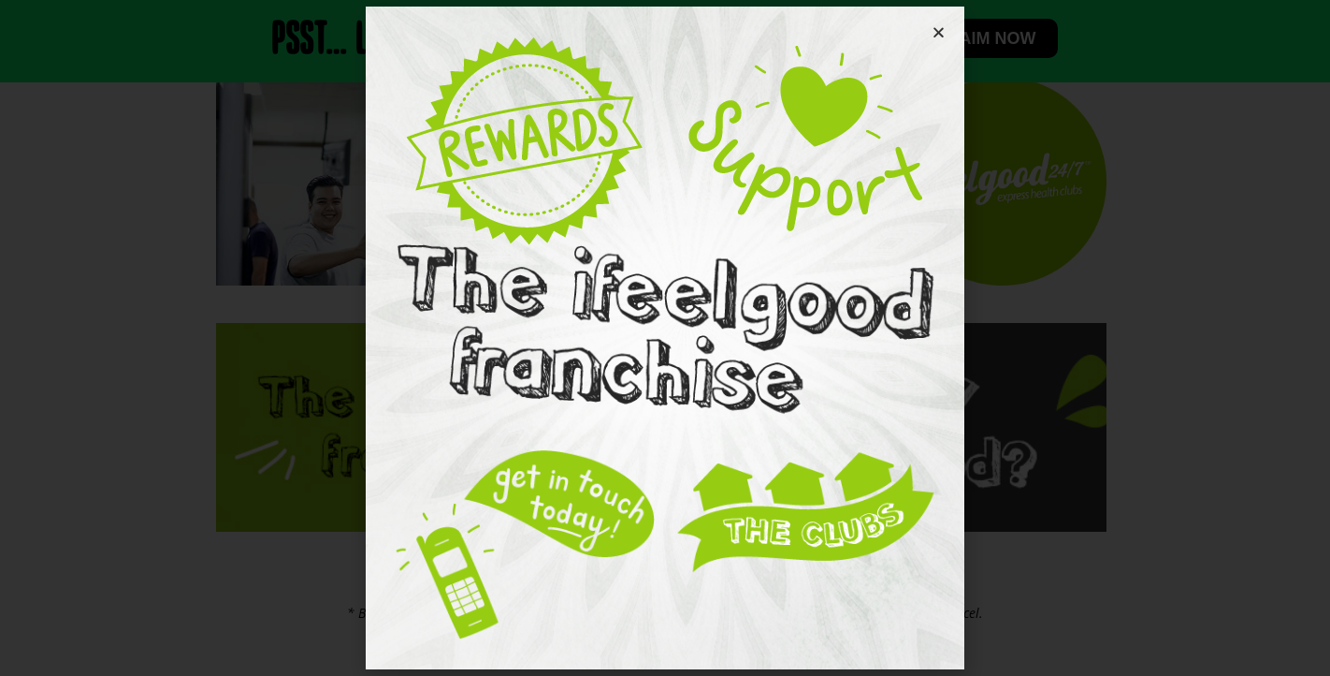
click at [807, 501] on img at bounding box center [806, 510] width 262 height 125
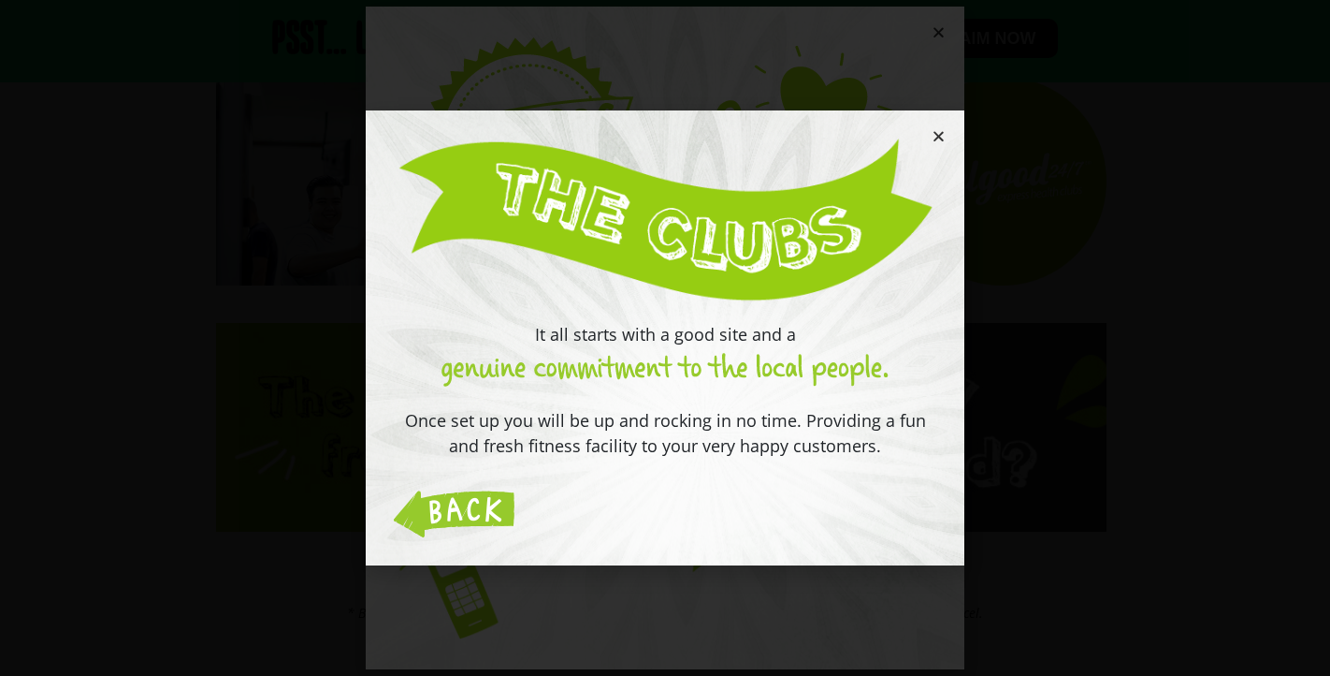
click at [497, 505] on img at bounding box center [454, 513] width 121 height 47
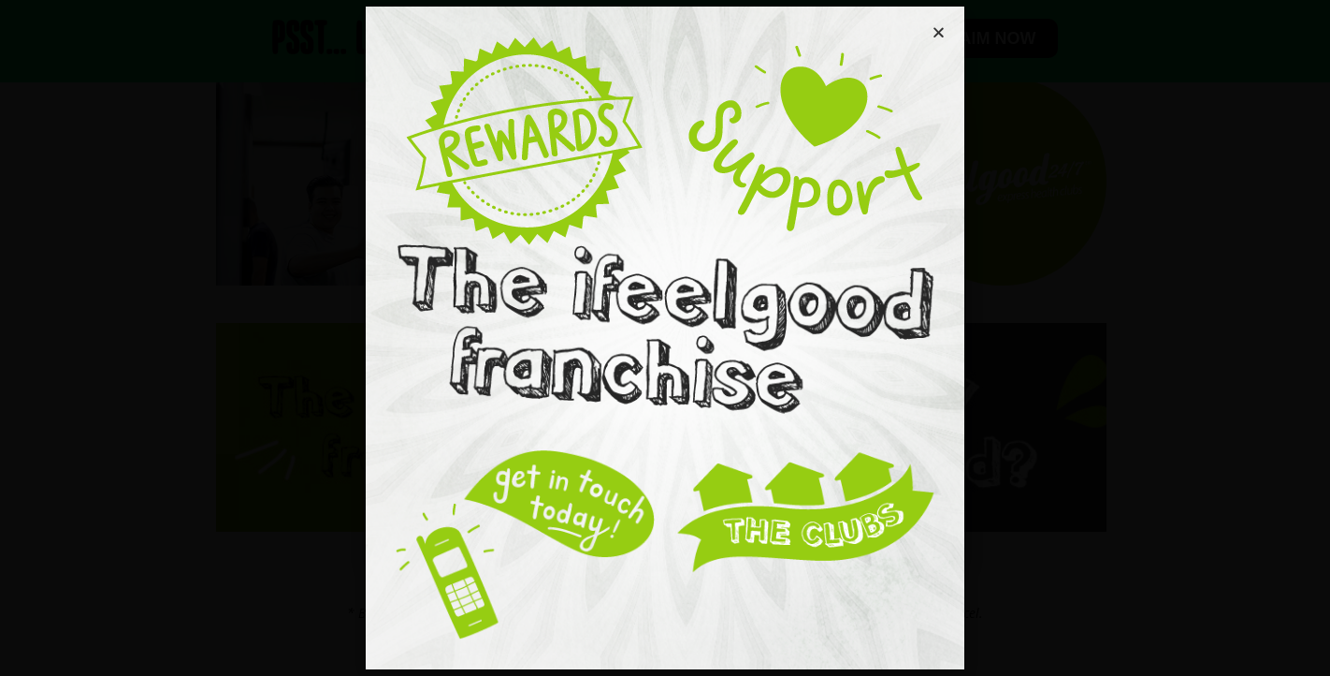
click at [560, 179] on img at bounding box center [525, 141] width 240 height 212
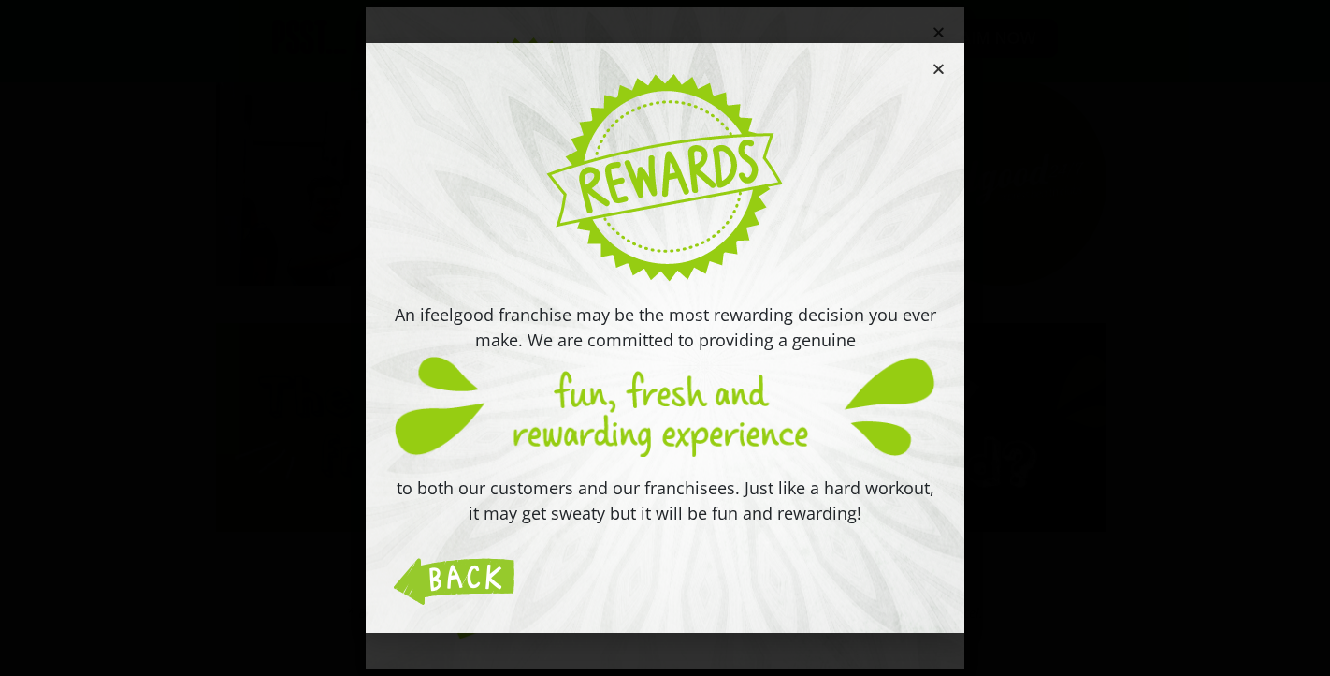
click at [941, 71] on icon "Close" at bounding box center [939, 69] width 14 height 14
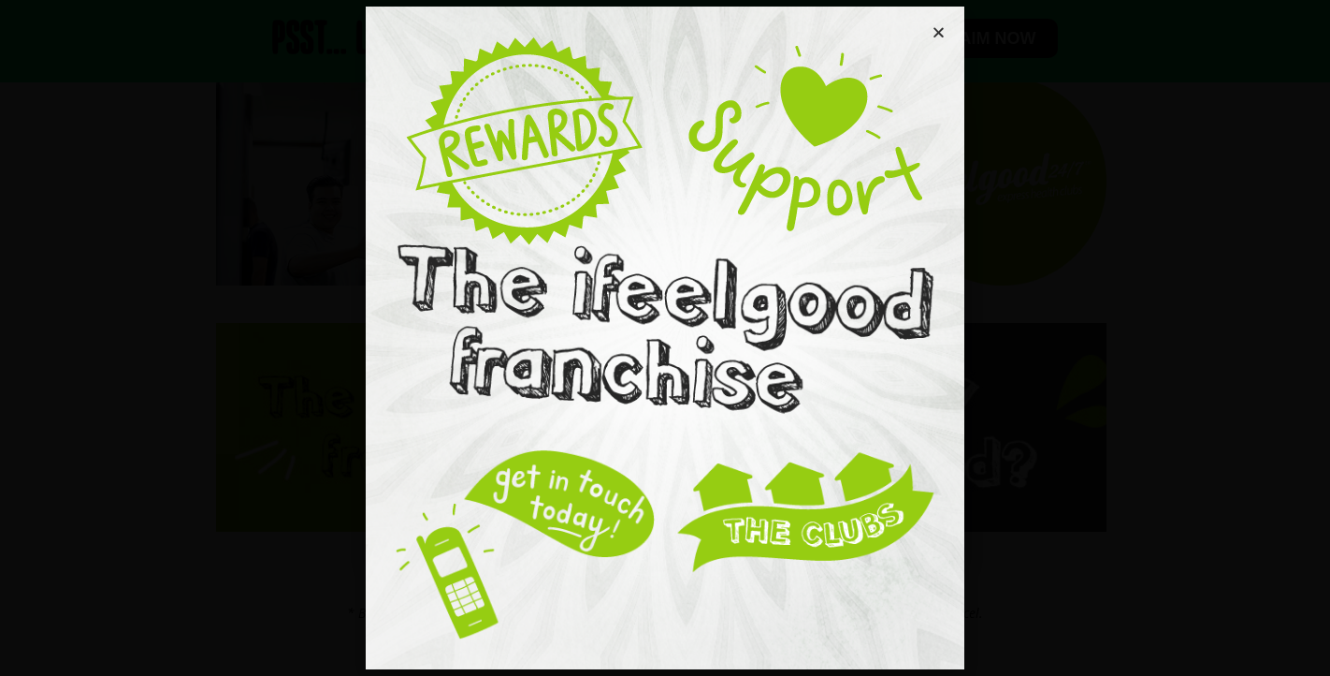
click at [940, 25] on icon "Close" at bounding box center [939, 32] width 14 height 14
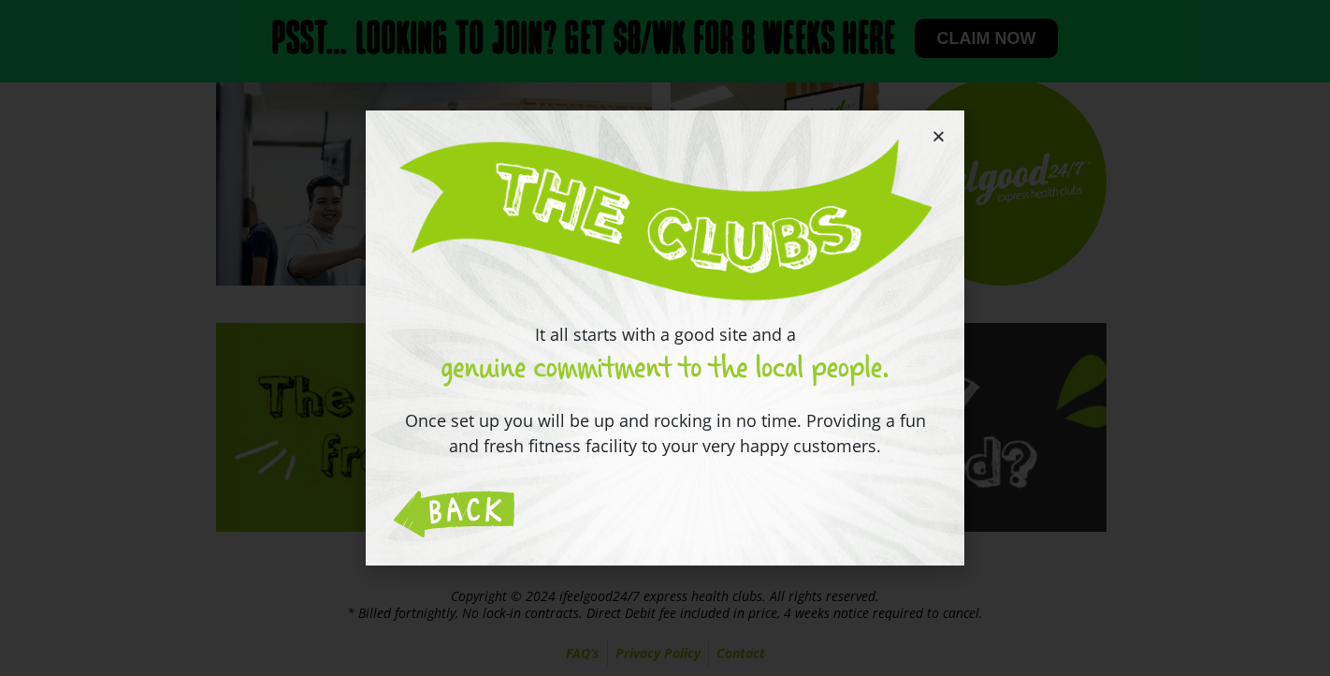
click at [934, 134] on icon "Close" at bounding box center [939, 136] width 14 height 14
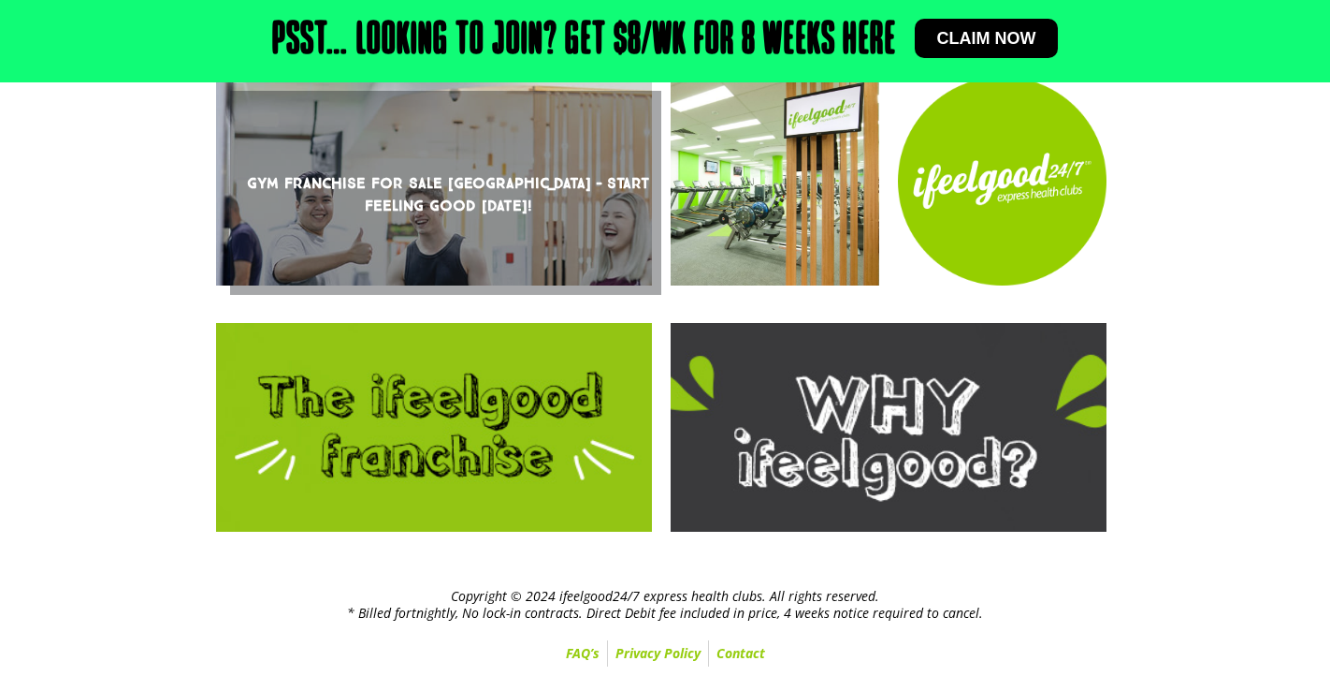
click at [509, 227] on link "Gym Franchise For Sale Brisbane – Start Feeling Good Today!" at bounding box center [434, 181] width 436 height 209
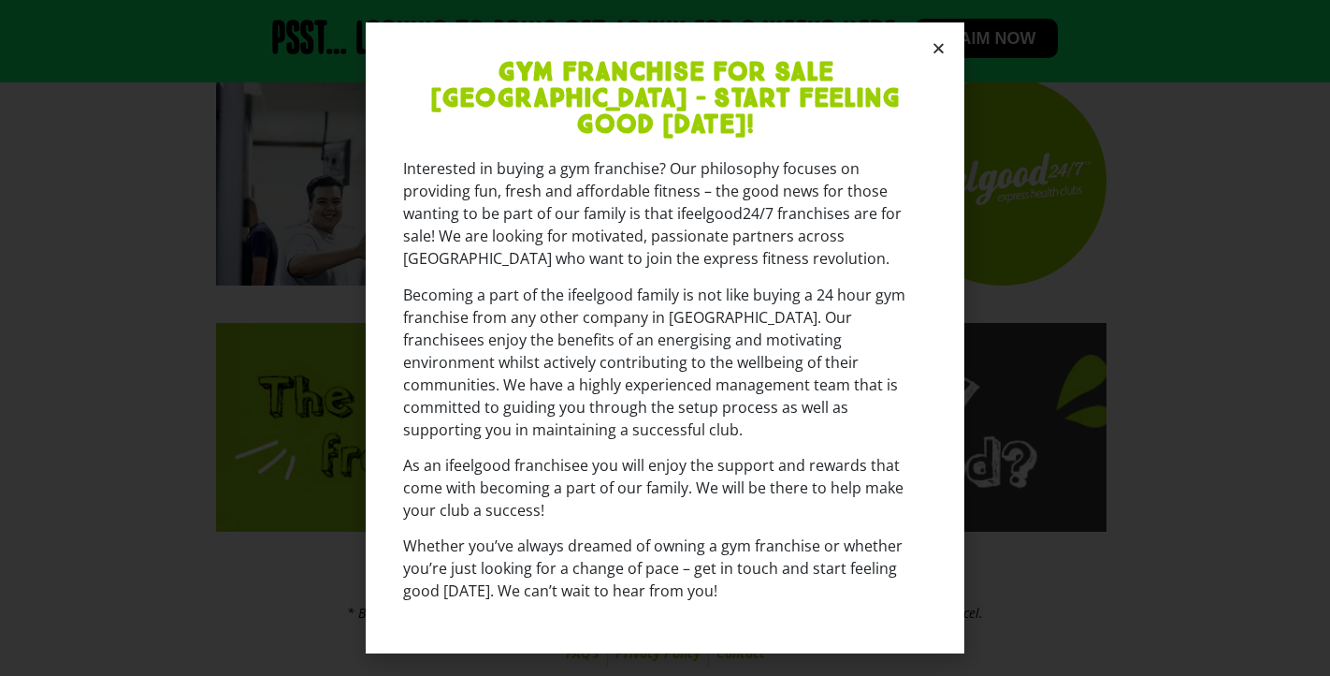
click at [941, 55] on icon "Close" at bounding box center [939, 48] width 14 height 14
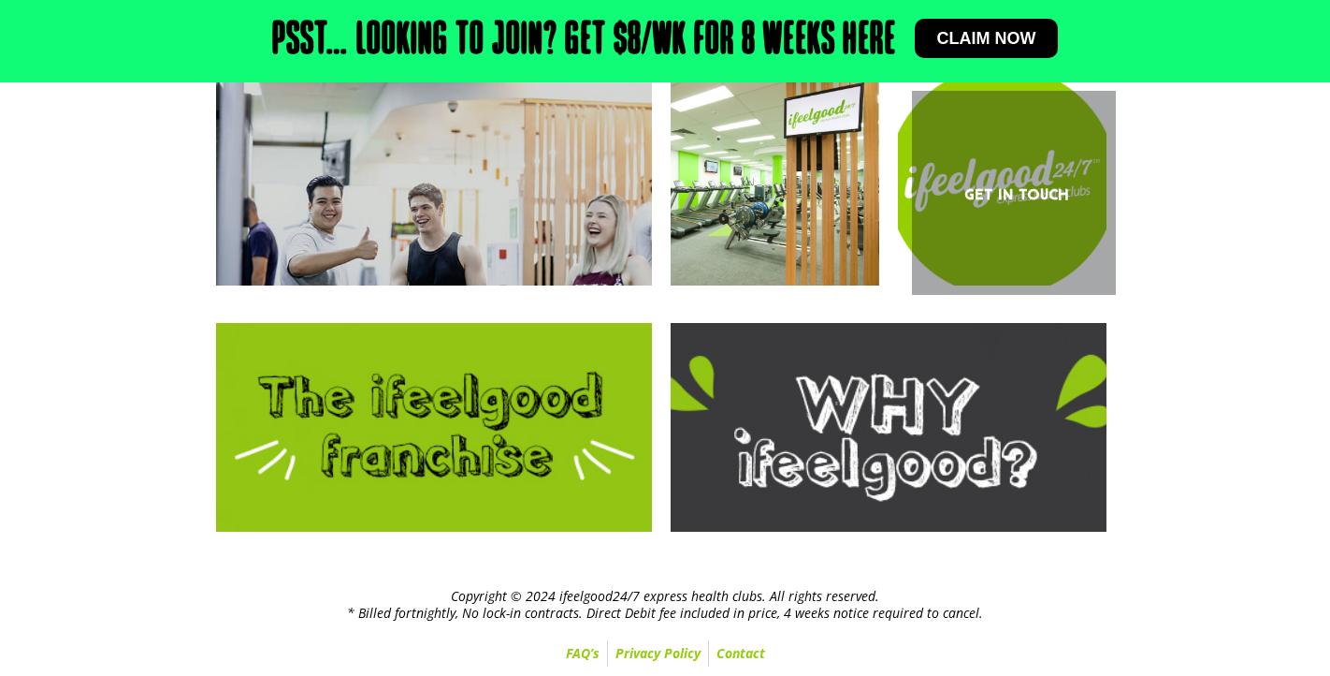
click at [1020, 225] on link "Get In Touch" at bounding box center [1002, 181] width 209 height 209
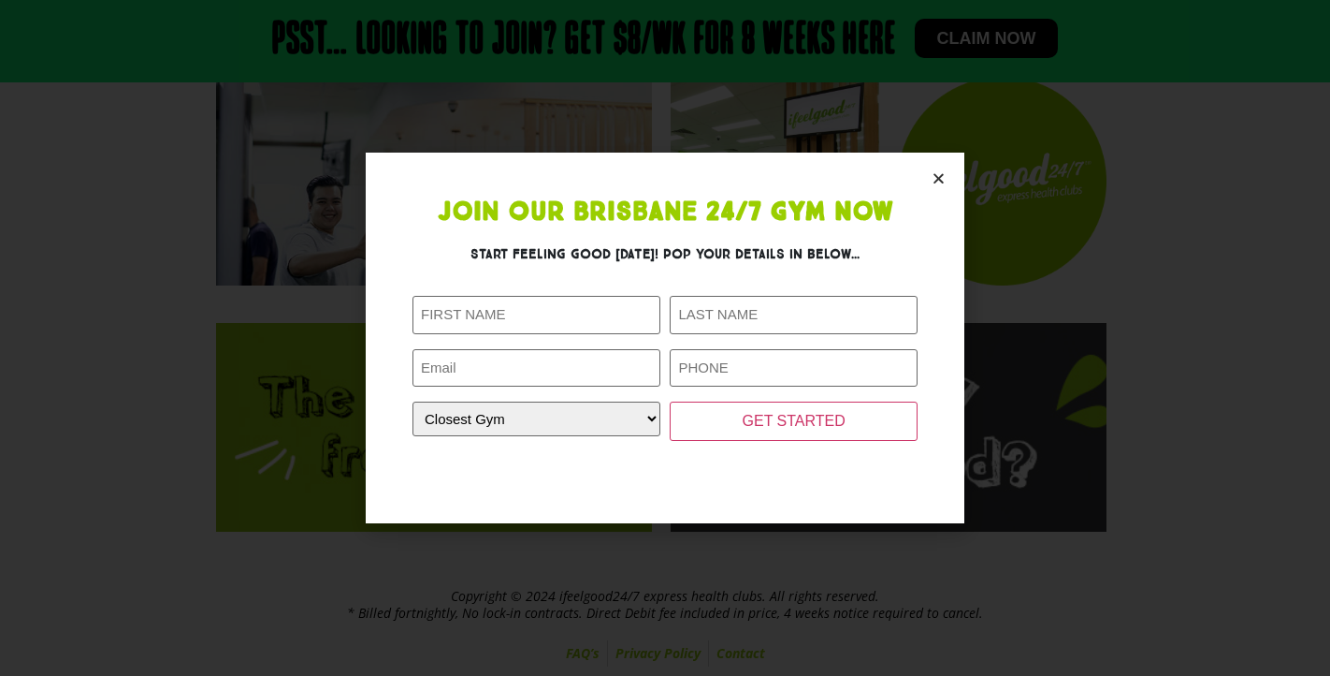
click at [937, 178] on icon "Close" at bounding box center [939, 178] width 14 height 14
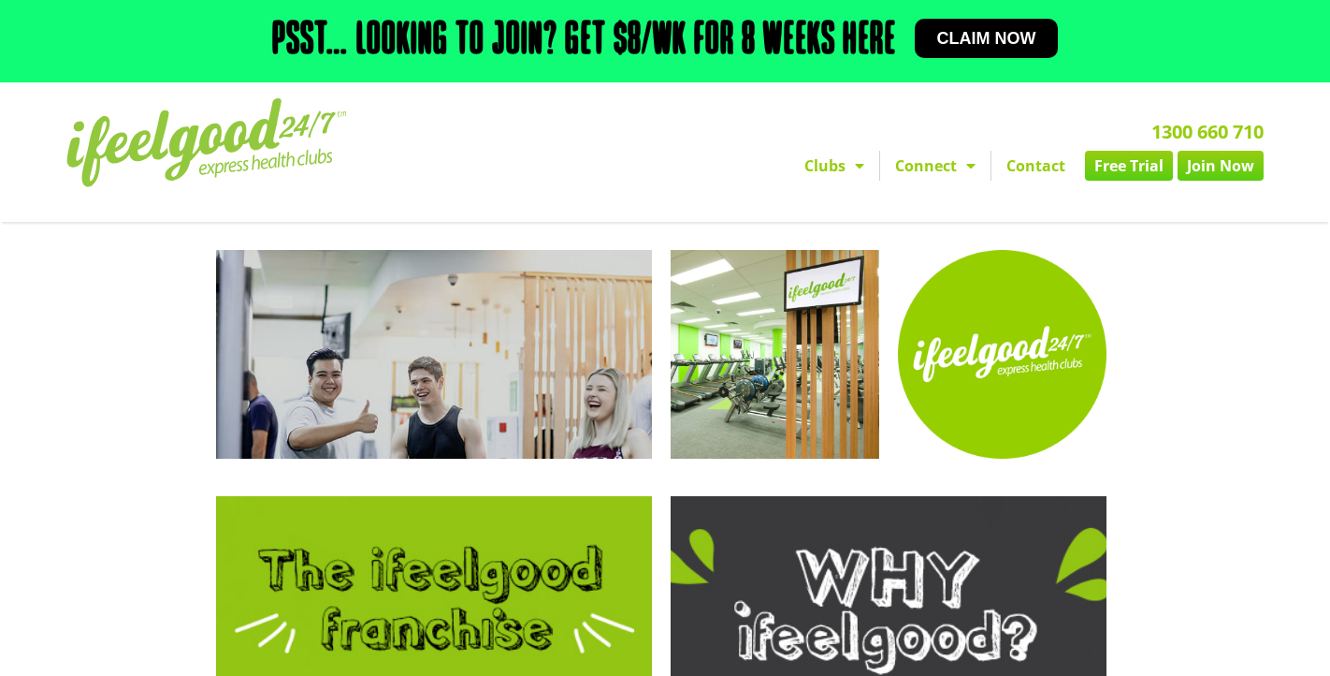
scroll to position [0, 0]
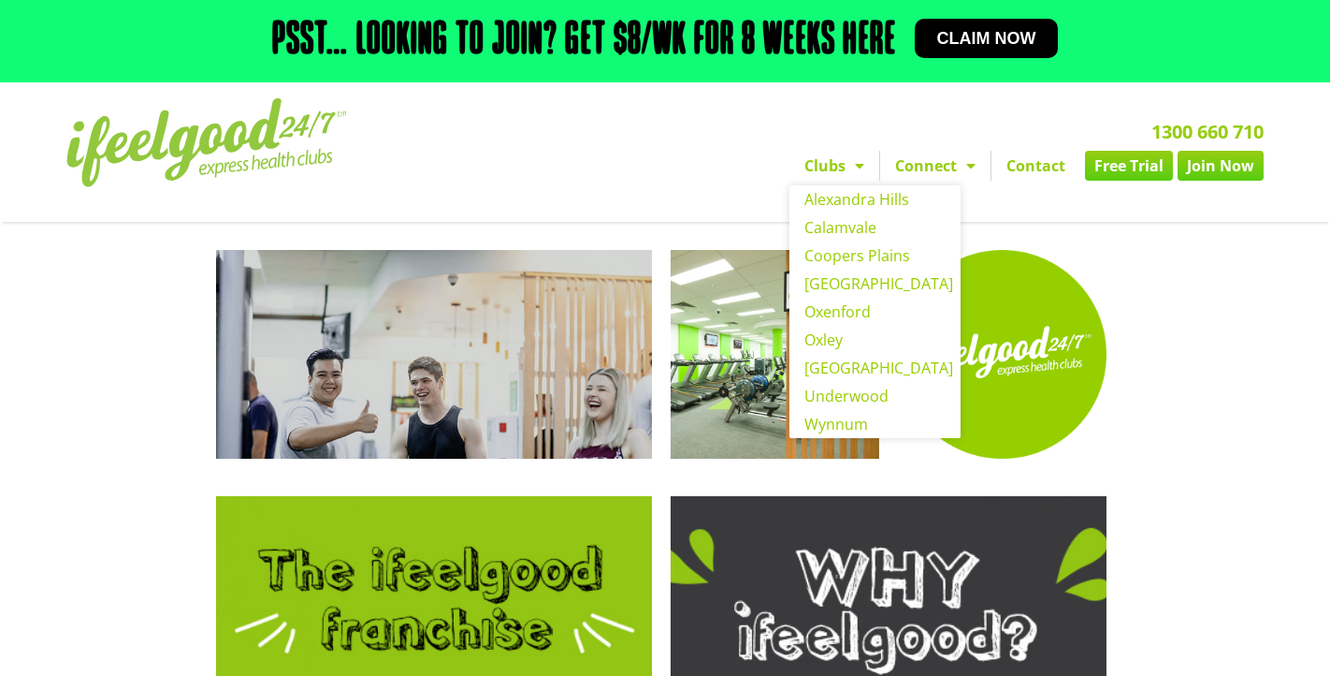
click at [826, 181] on link "Clubs" at bounding box center [835, 166] width 90 height 30
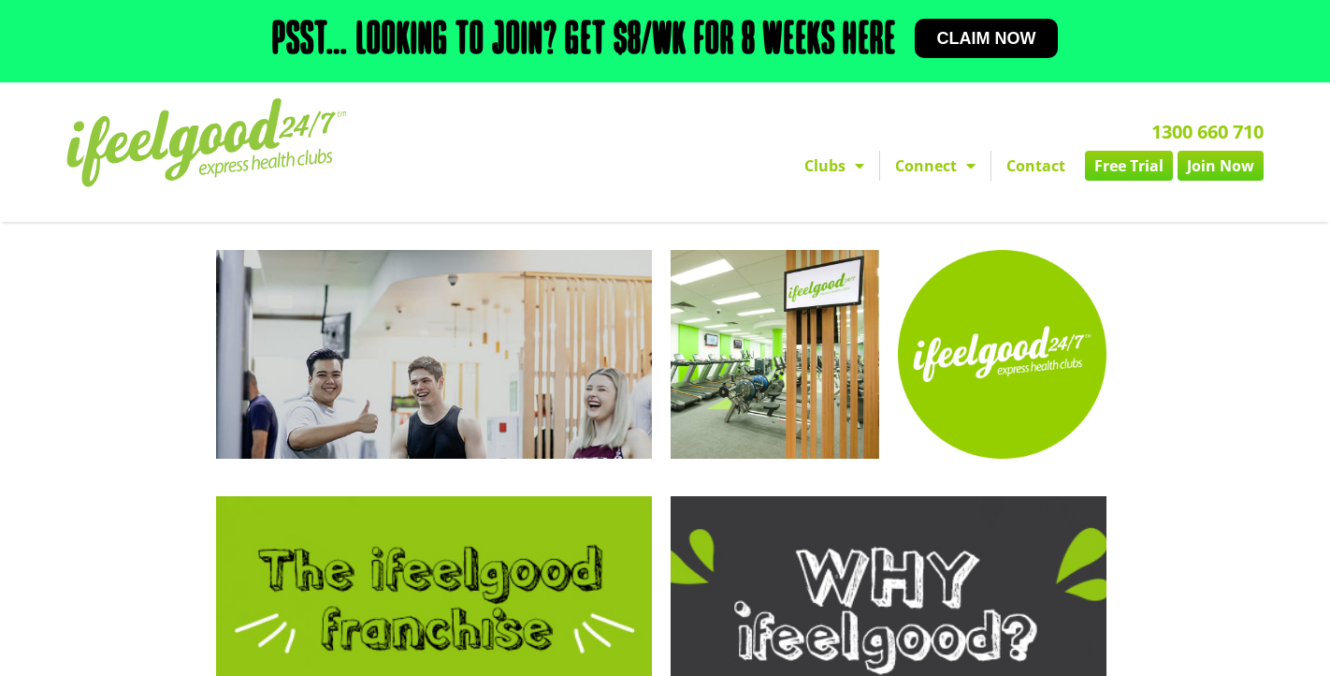
click at [341, 162] on img at bounding box center [206, 142] width 281 height 89
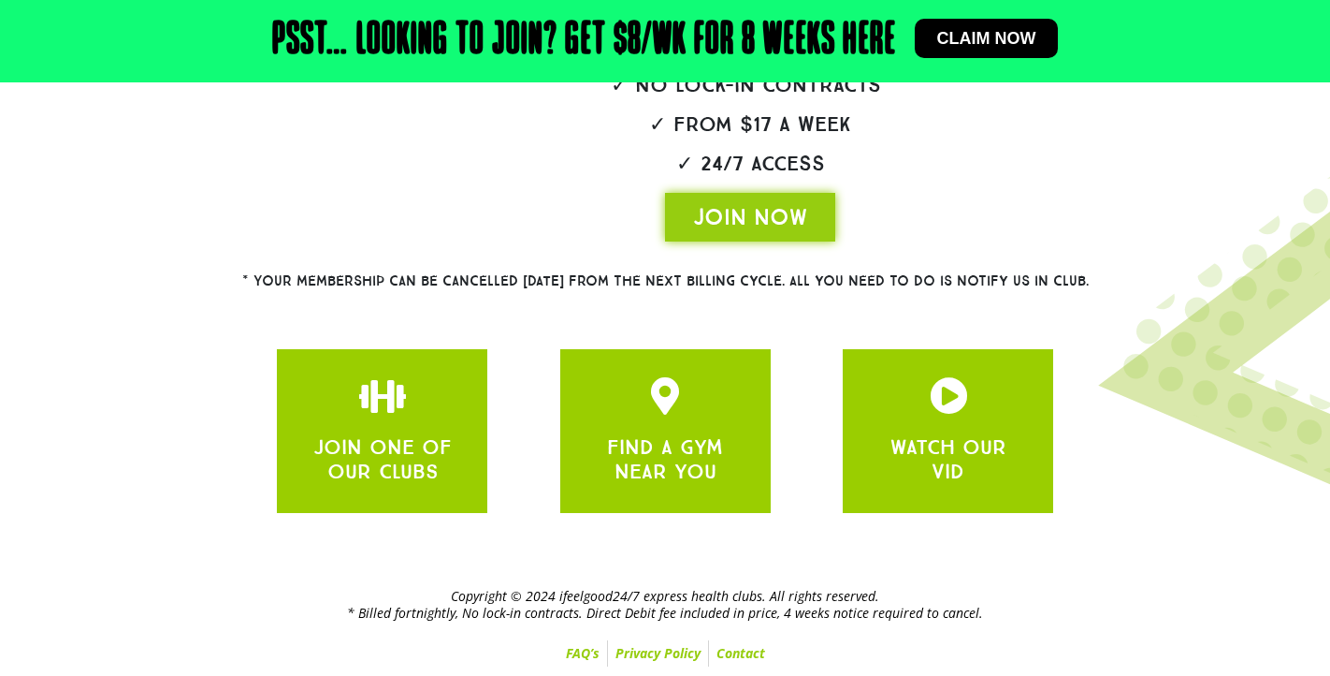
scroll to position [518, 0]
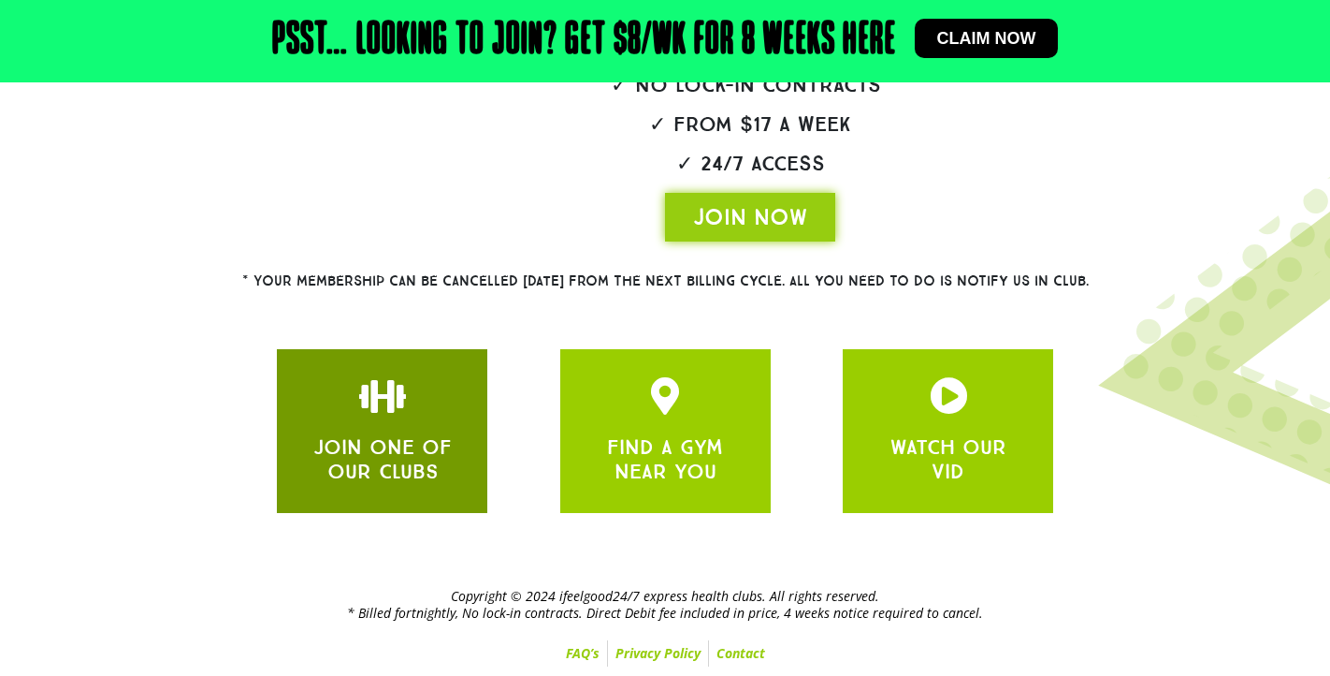
click at [391, 468] on link "JOIN ONE OF OUR CLUBS" at bounding box center [382, 459] width 138 height 50
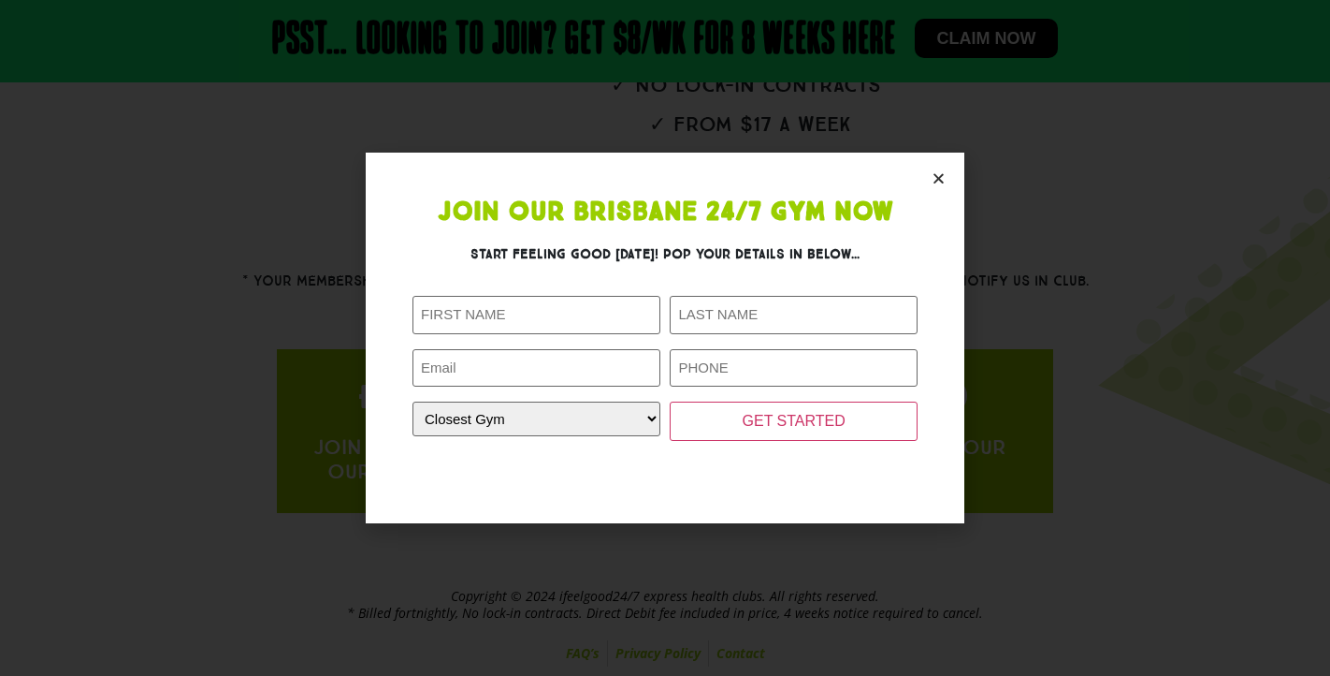
click at [938, 181] on icon "Close" at bounding box center [939, 178] width 14 height 14
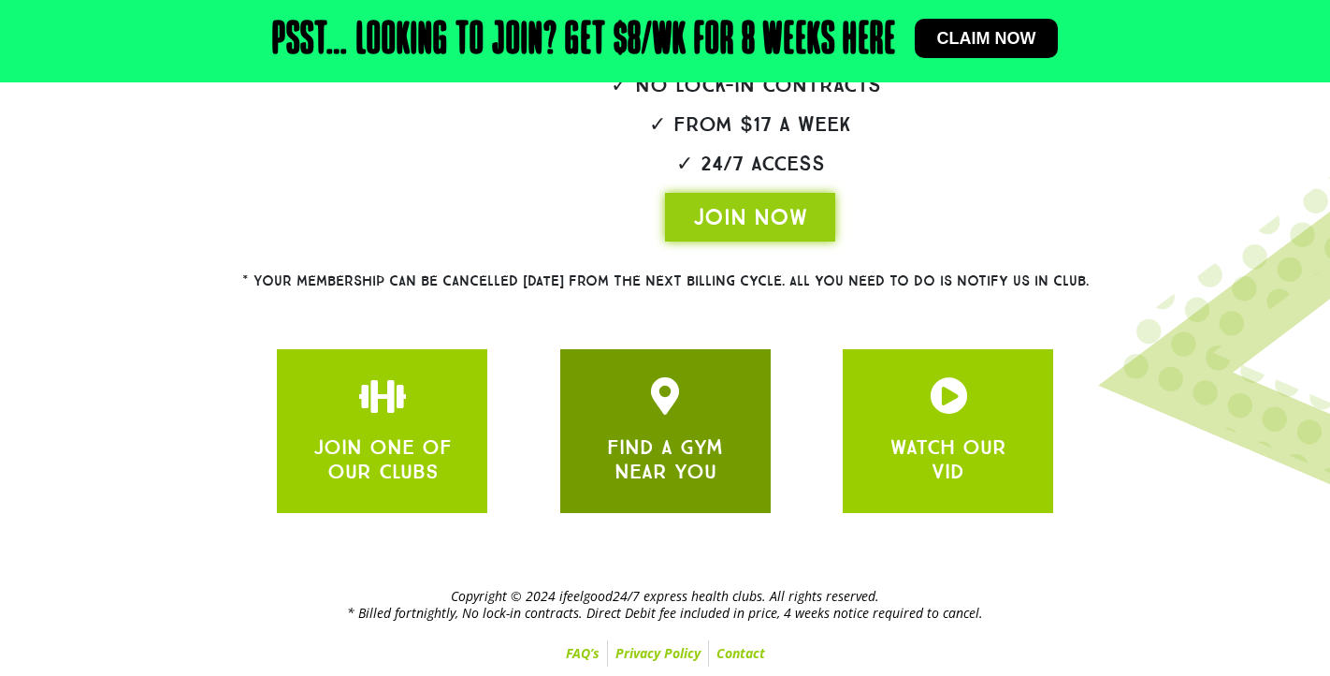
click at [713, 458] on link "FIND A GYM NEAR YOU" at bounding box center [665, 459] width 116 height 50
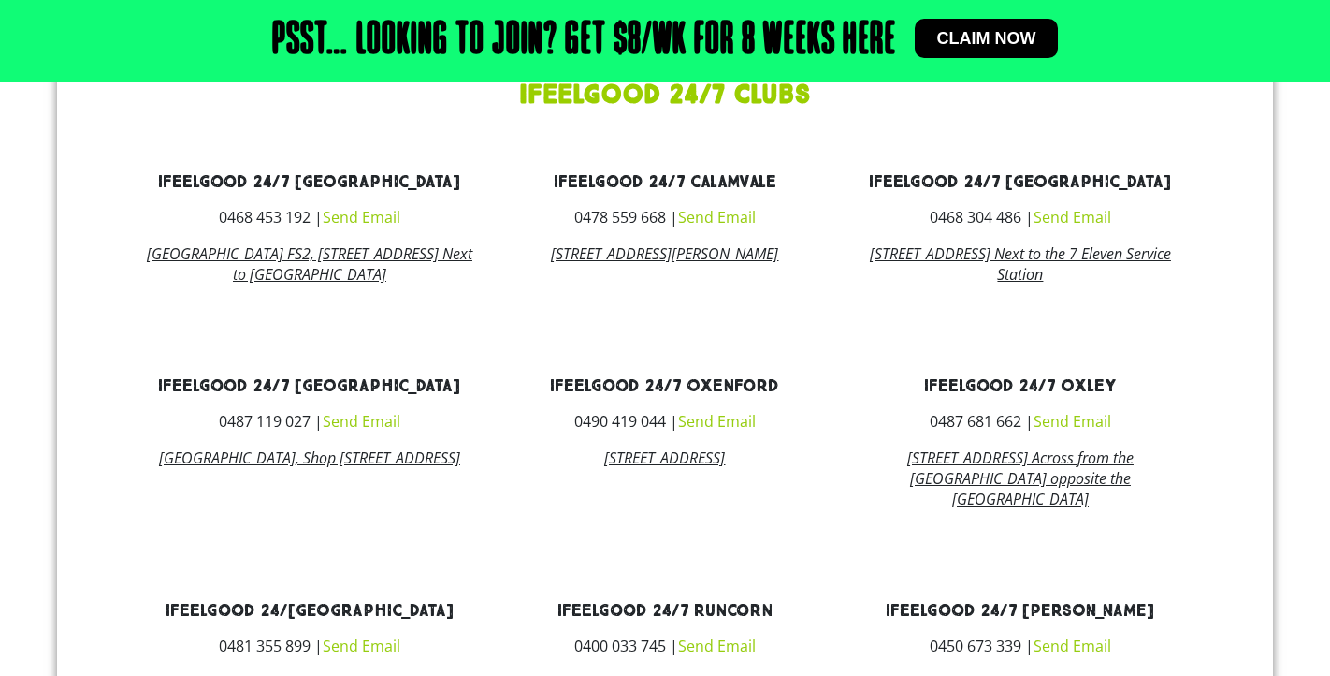
scroll to position [1333, 0]
click at [1010, 193] on link "ifeelgood 24/7 Coopers Plains" at bounding box center [1020, 182] width 302 height 22
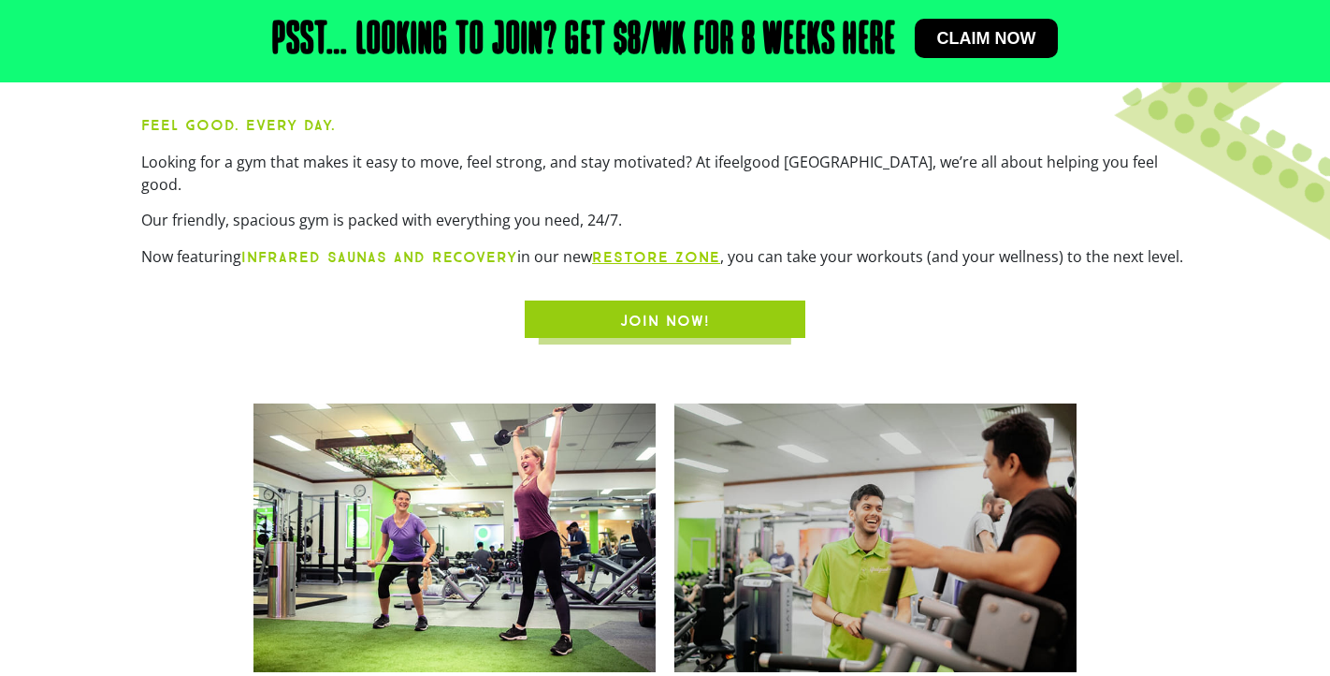
scroll to position [875, 0]
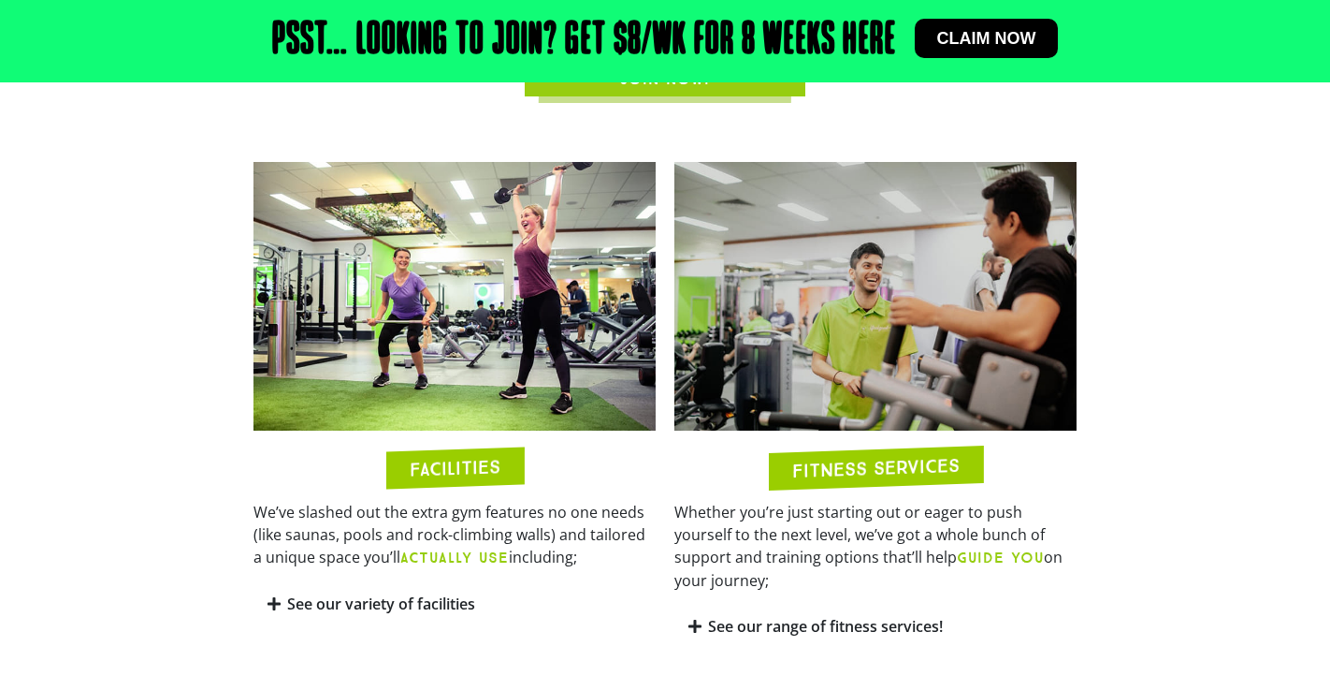
click at [469, 347] on img at bounding box center [455, 296] width 402 height 269
click at [428, 614] on link "See our variety of facilities" at bounding box center [381, 603] width 188 height 21
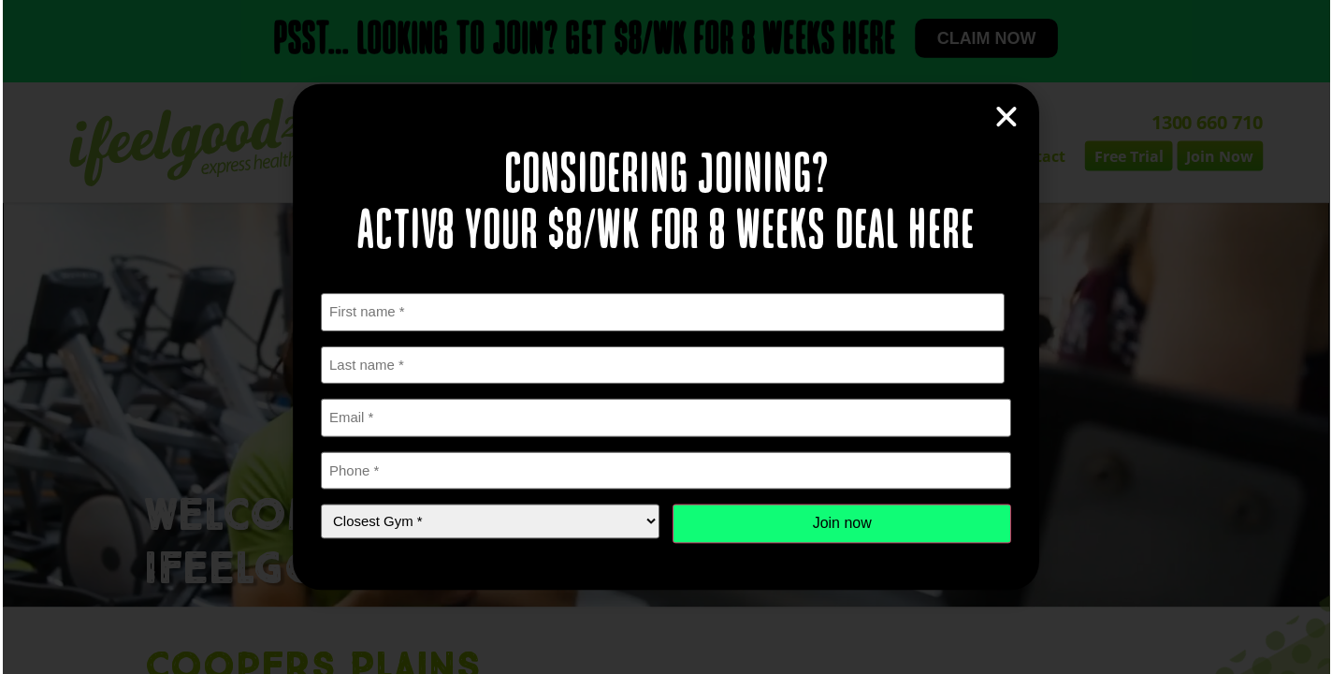
scroll to position [0, 0]
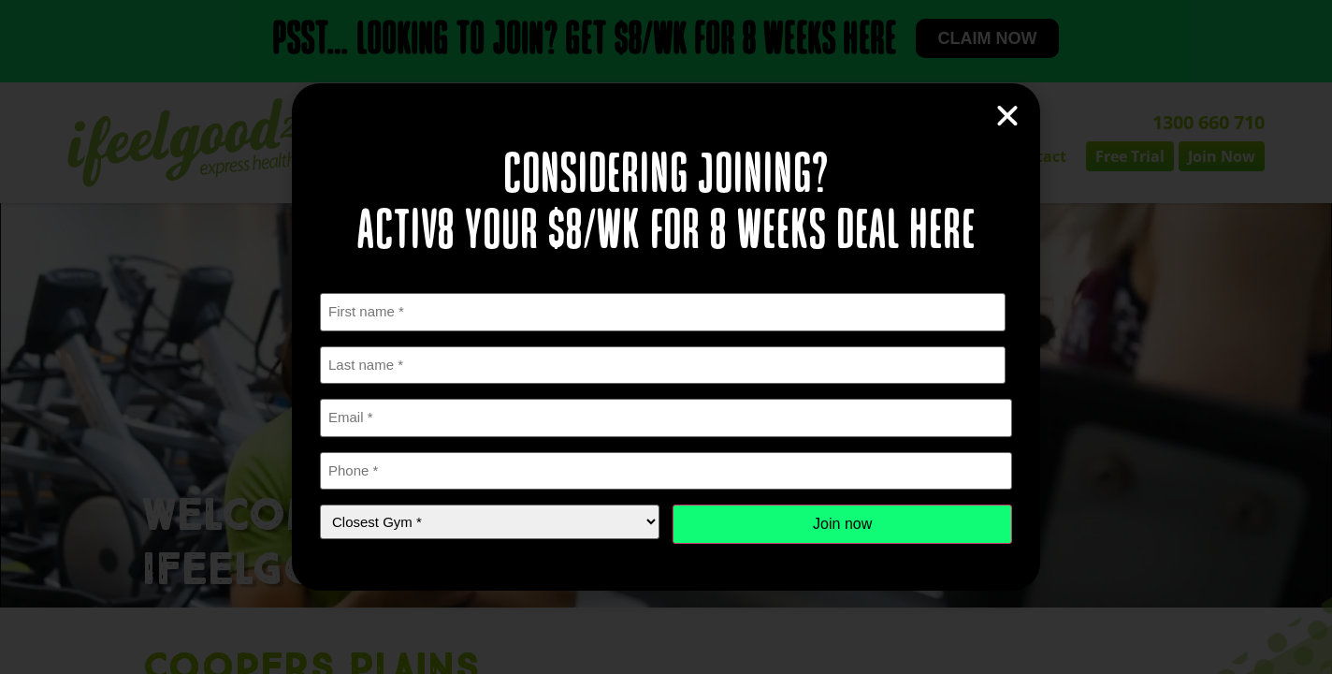
click at [1003, 118] on icon "Close" at bounding box center [1008, 116] width 28 height 28
